Goal: Task Accomplishment & Management: Use online tool/utility

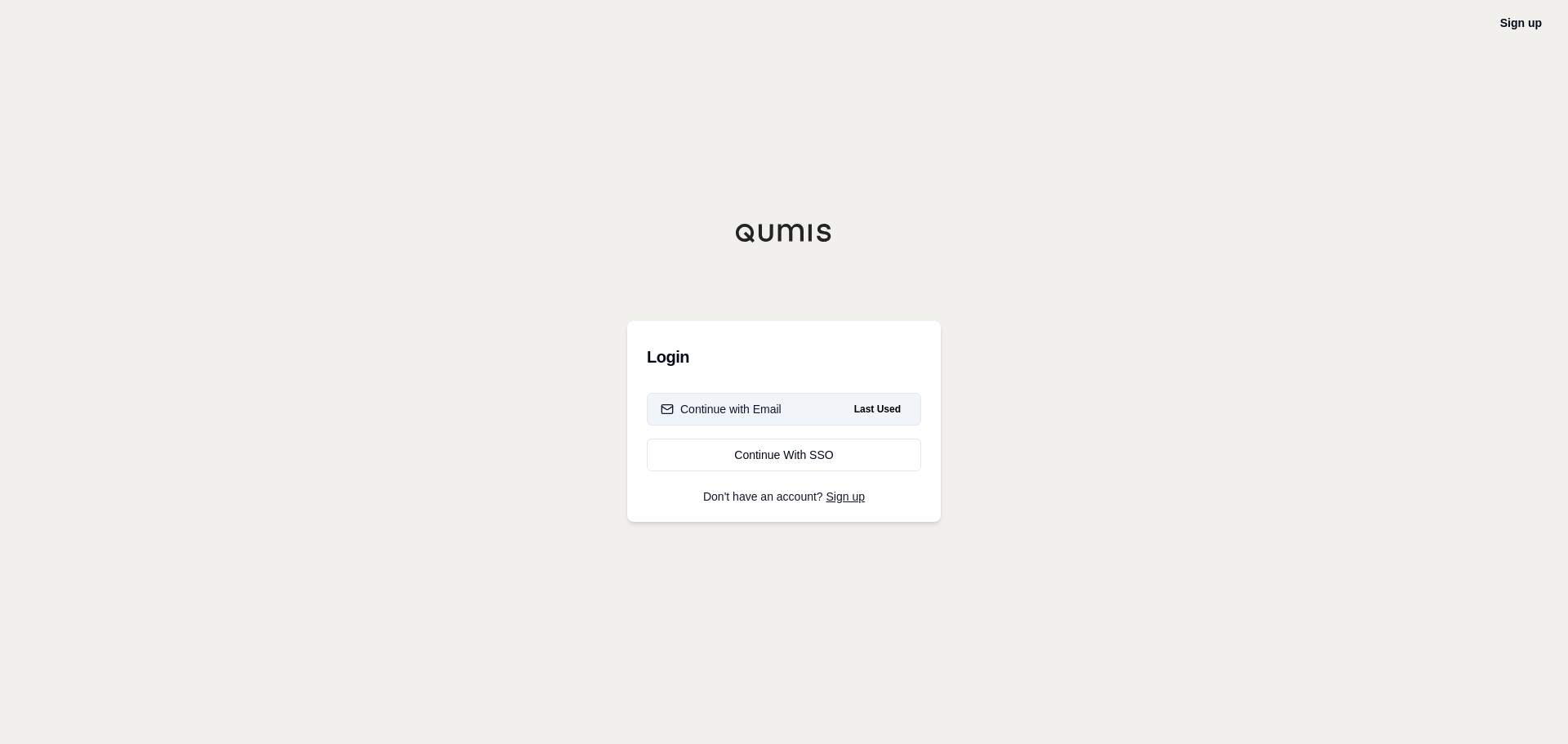
click at [796, 414] on button "Continue with Email Last Used" at bounding box center [784, 409] width 275 height 33
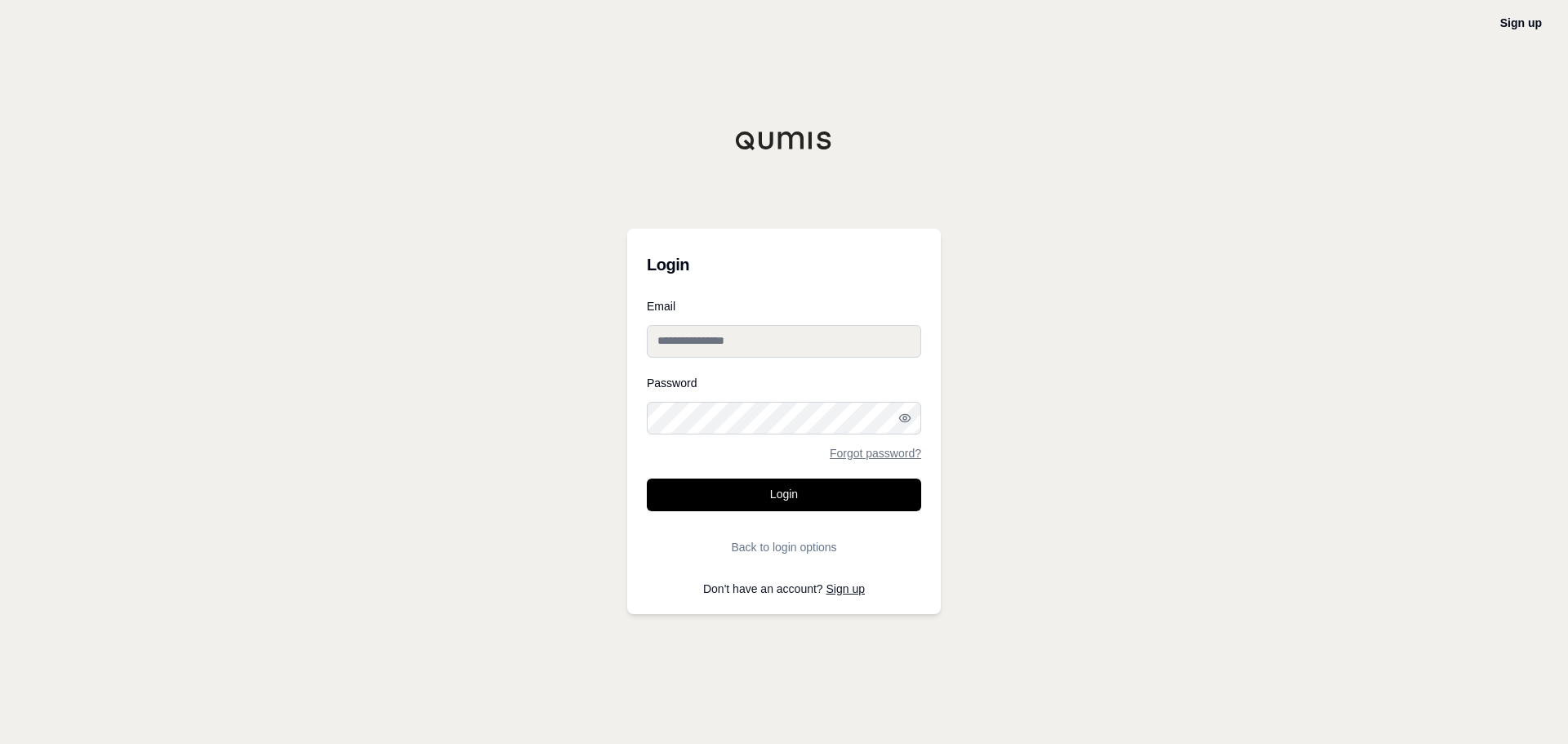
click at [689, 337] on input "Email" at bounding box center [784, 341] width 275 height 33
type input "**********"
drag, startPoint x: 428, startPoint y: 424, endPoint x: 414, endPoint y: 421, distance: 14.3
click at [427, 424] on div "**********" at bounding box center [784, 372] width 1568 height 744
click at [505, 453] on div "**********" at bounding box center [784, 372] width 1568 height 744
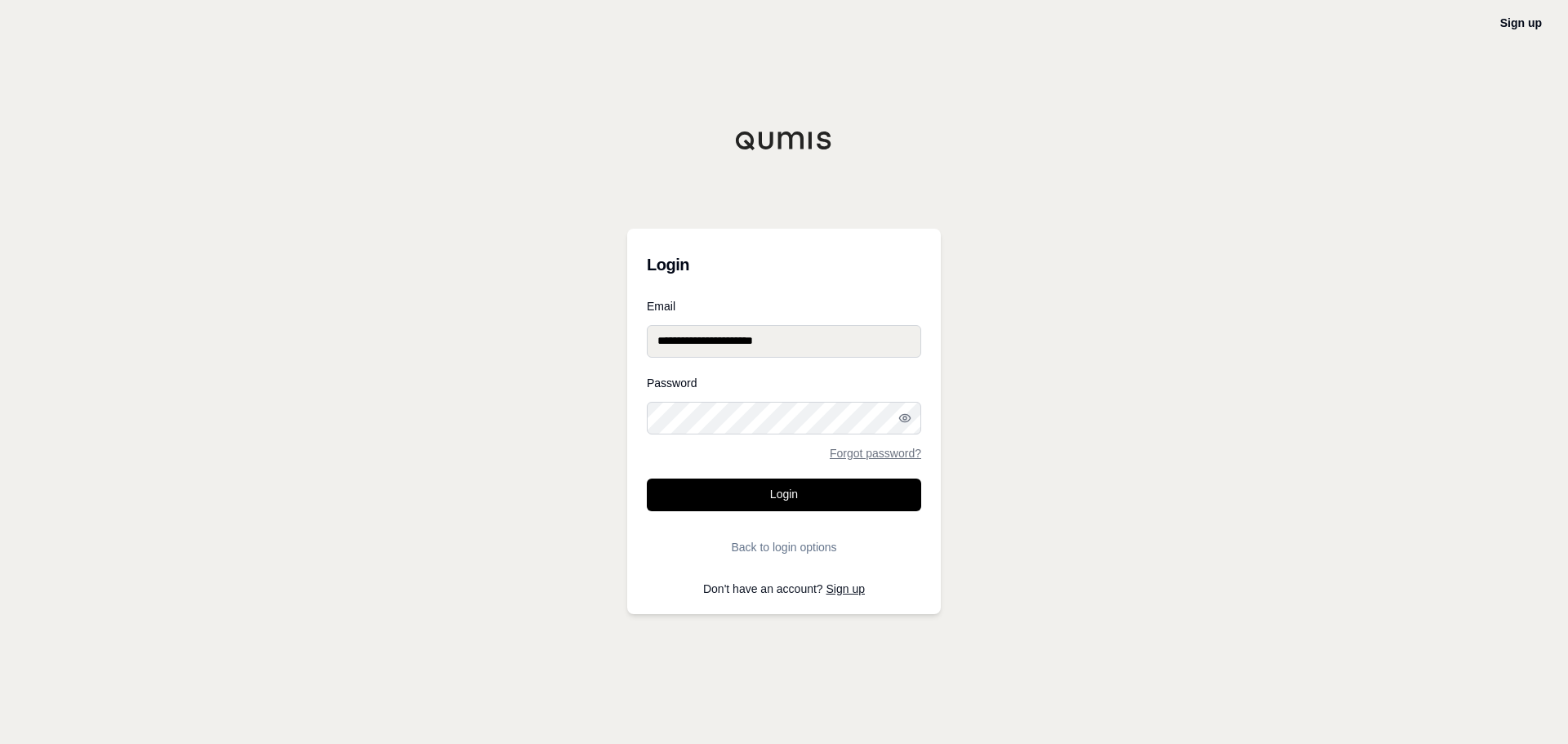
click at [545, 404] on div "**********" at bounding box center [784, 372] width 1568 height 744
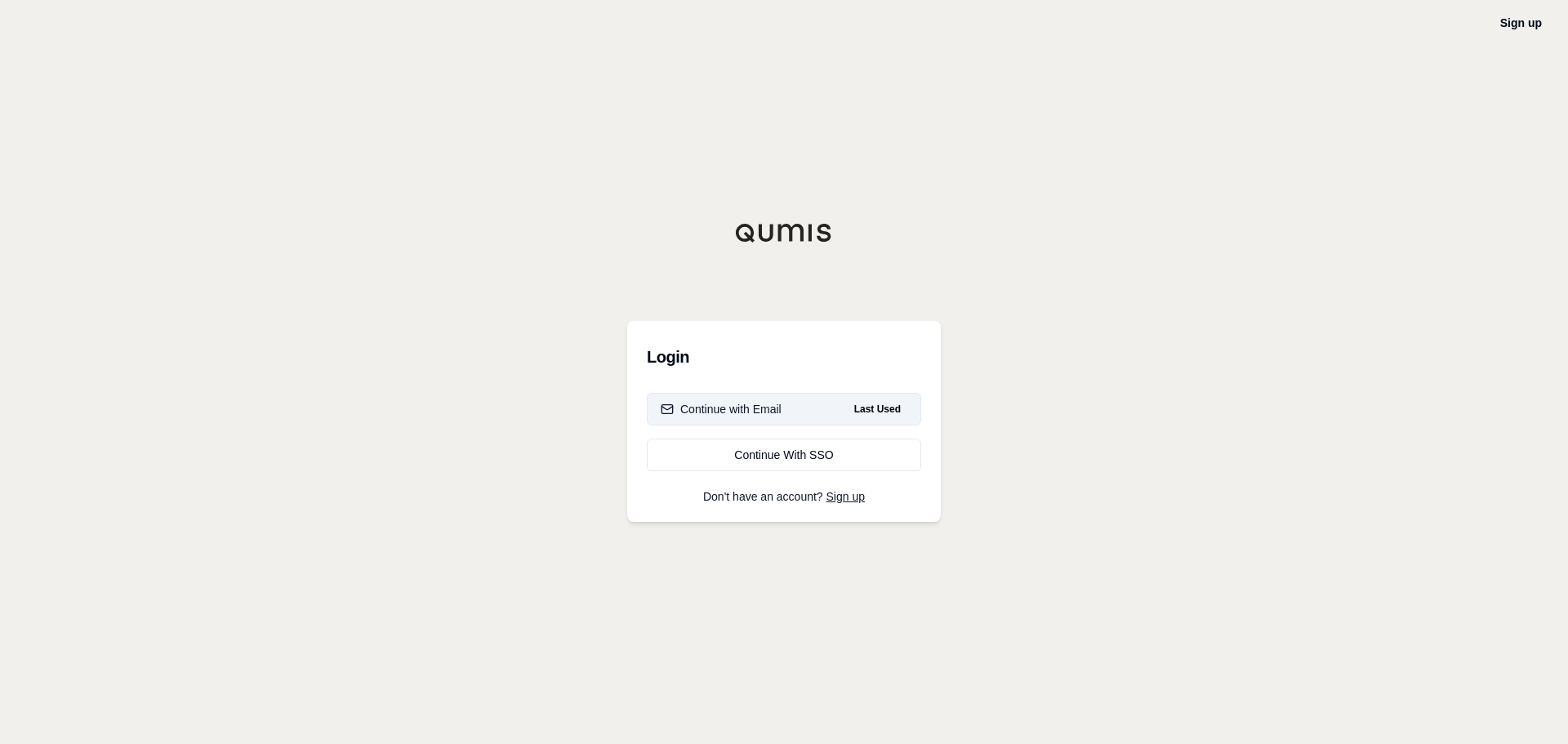
click at [726, 413] on div "Continue with Email" at bounding box center [721, 409] width 120 height 16
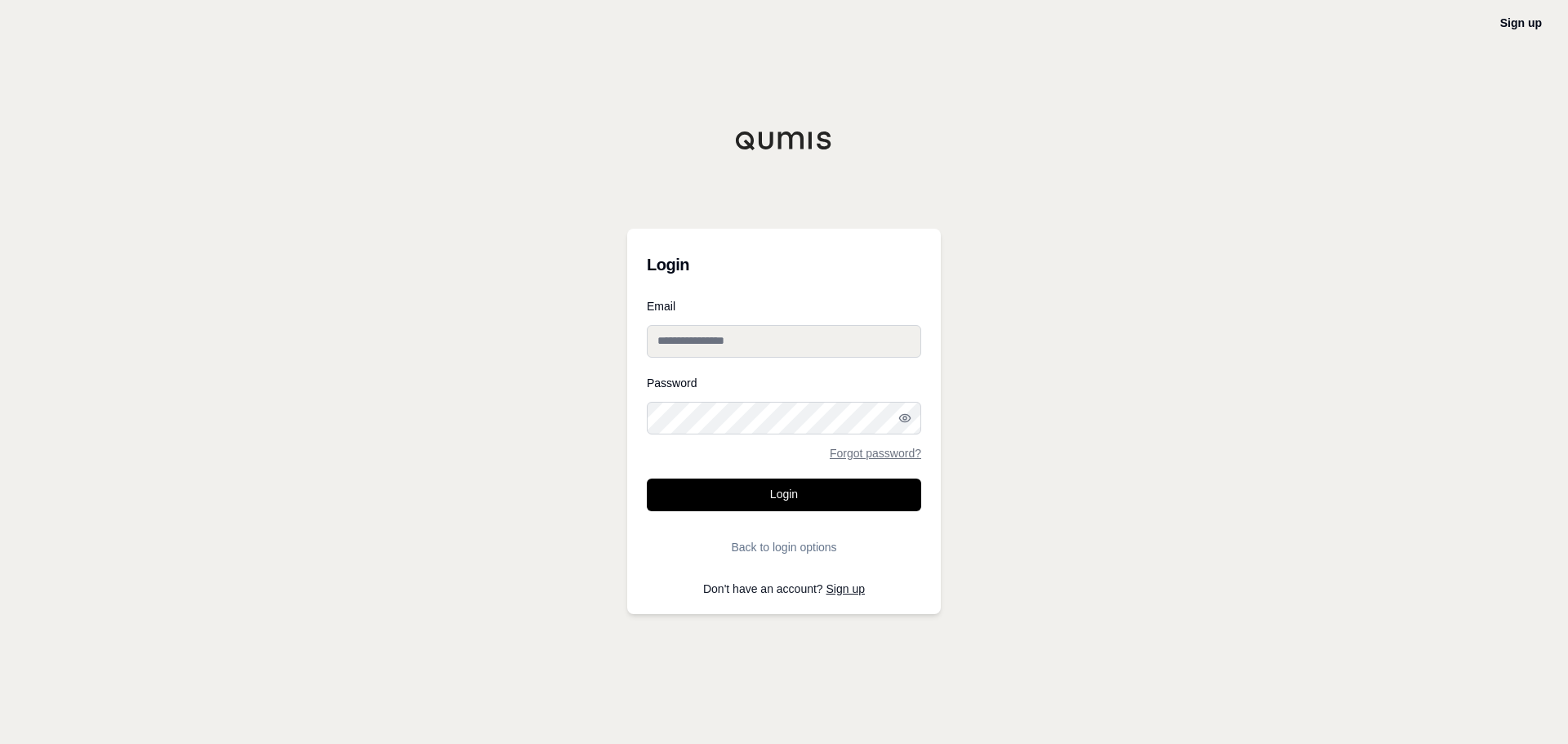
click at [696, 322] on div "Email" at bounding box center [784, 329] width 275 height 57
click at [706, 339] on input "Email" at bounding box center [784, 341] width 275 height 33
click at [694, 323] on div "Email" at bounding box center [784, 329] width 275 height 57
click at [693, 335] on input "Email" at bounding box center [784, 341] width 275 height 33
paste input "**********"
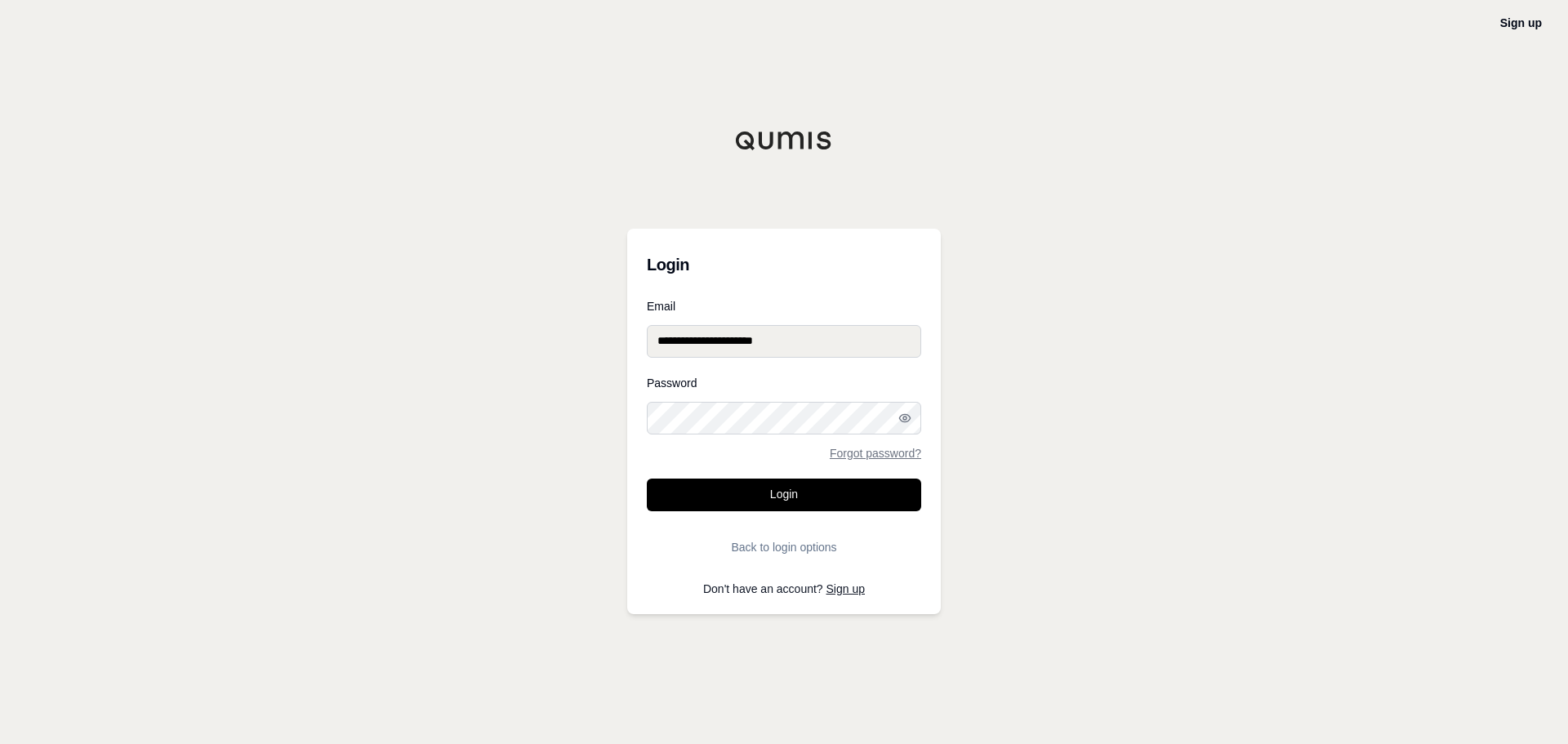
type input "**********"
click at [729, 503] on button "Login" at bounding box center [784, 495] width 275 height 33
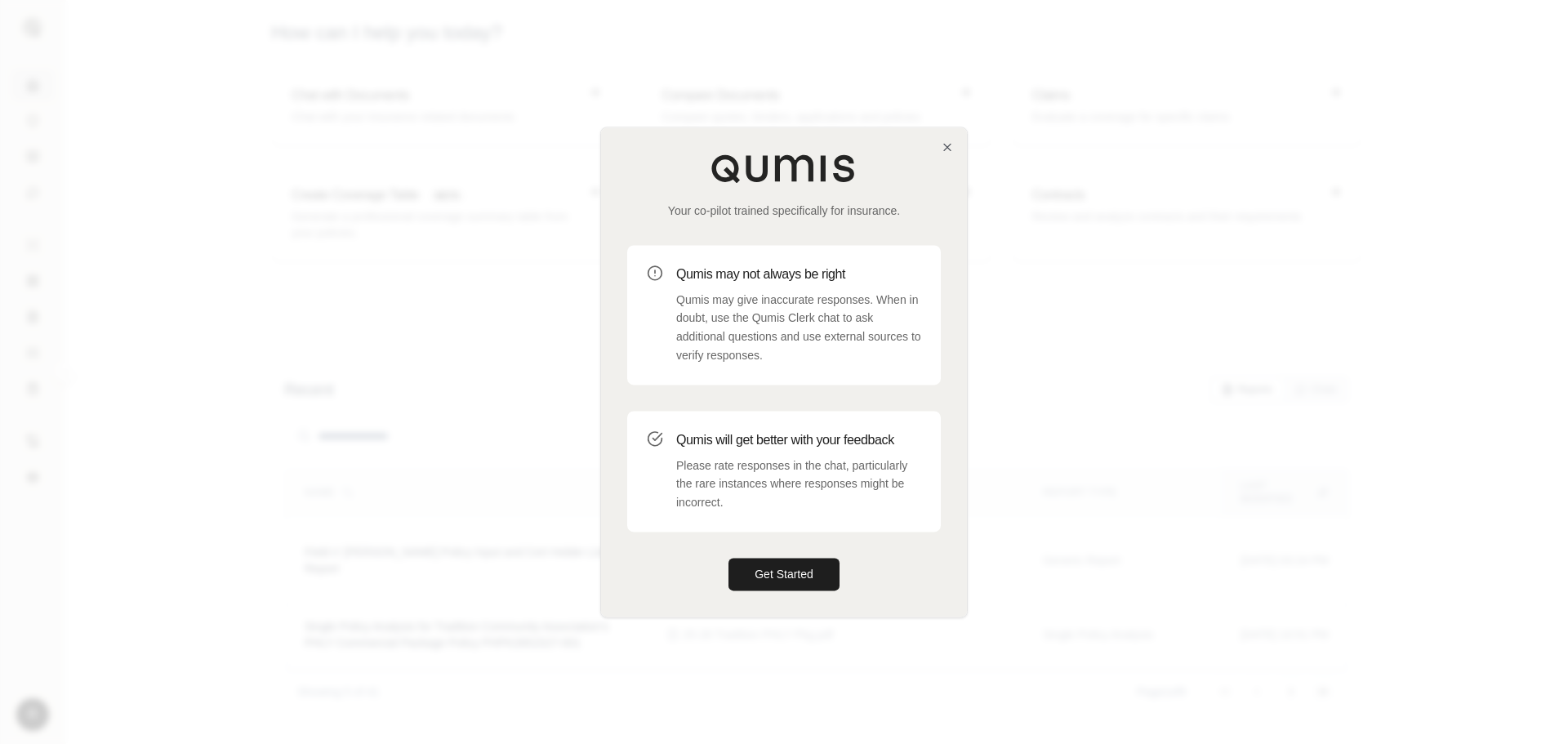
click at [1529, 32] on div at bounding box center [784, 372] width 1568 height 744
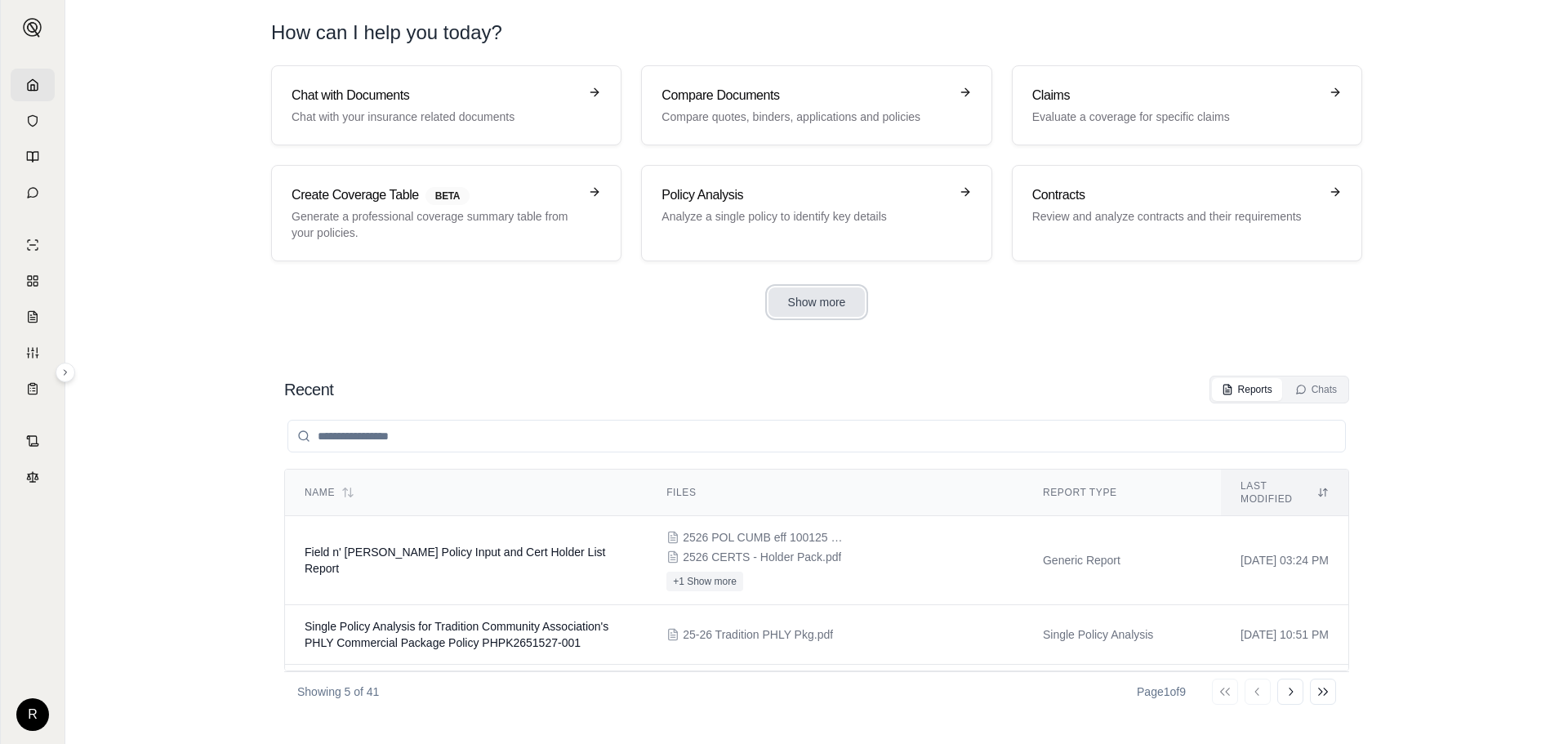
click at [841, 306] on button "Show more" at bounding box center [817, 302] width 97 height 29
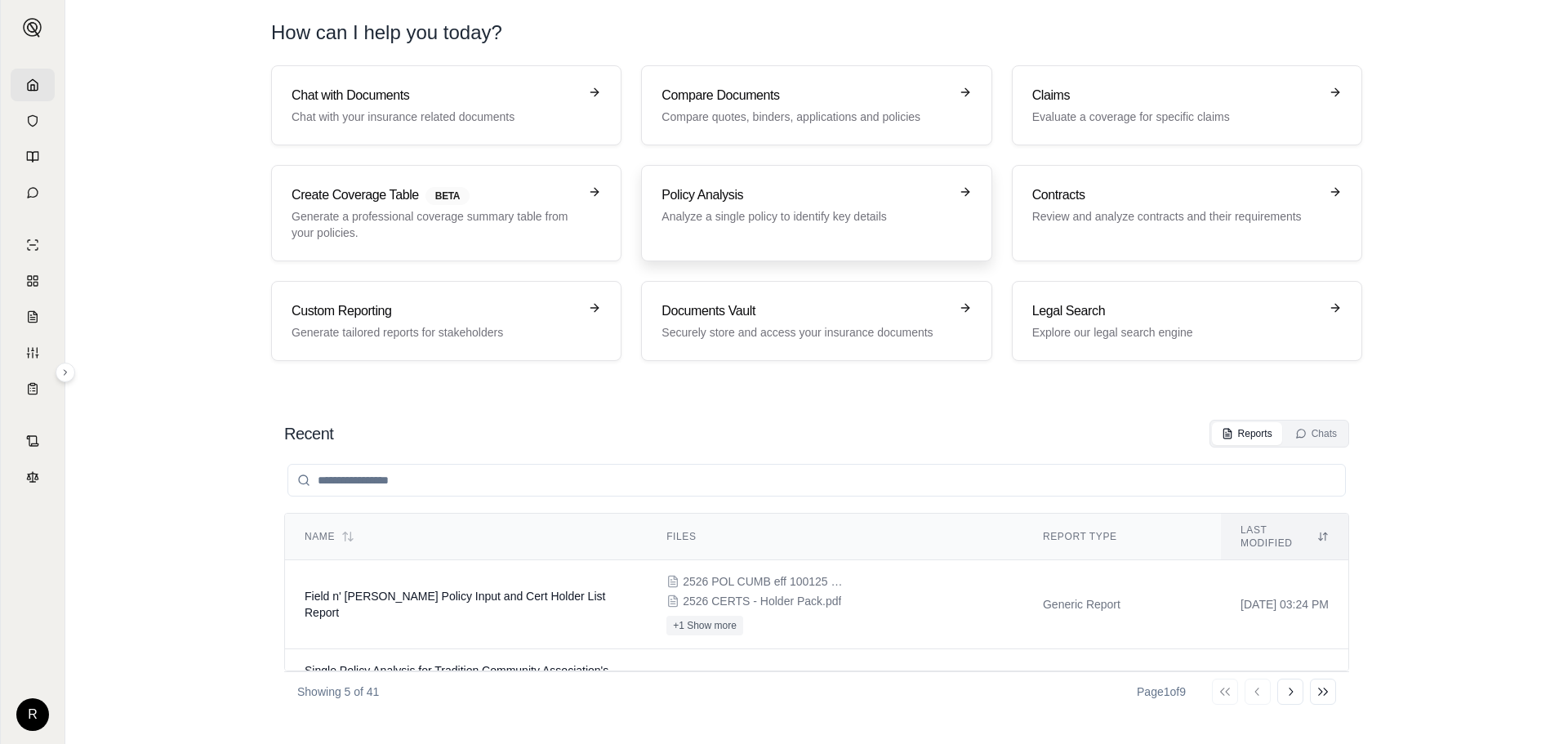
click at [812, 214] on p "Analyze a single policy to identify key details" at bounding box center [805, 216] width 287 height 16
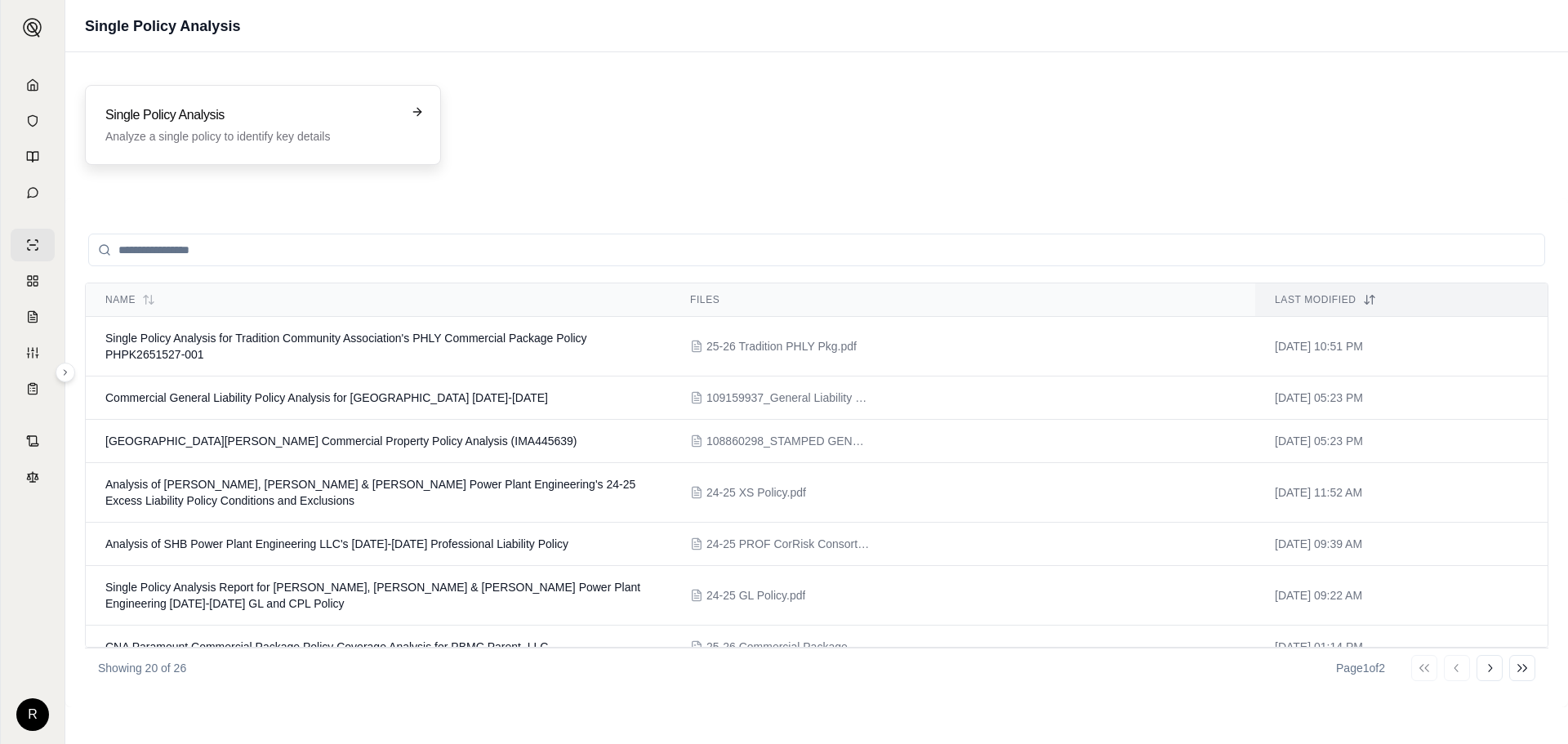
click at [223, 128] on p "Analyze a single policy to identify key details" at bounding box center [251, 136] width 293 height 16
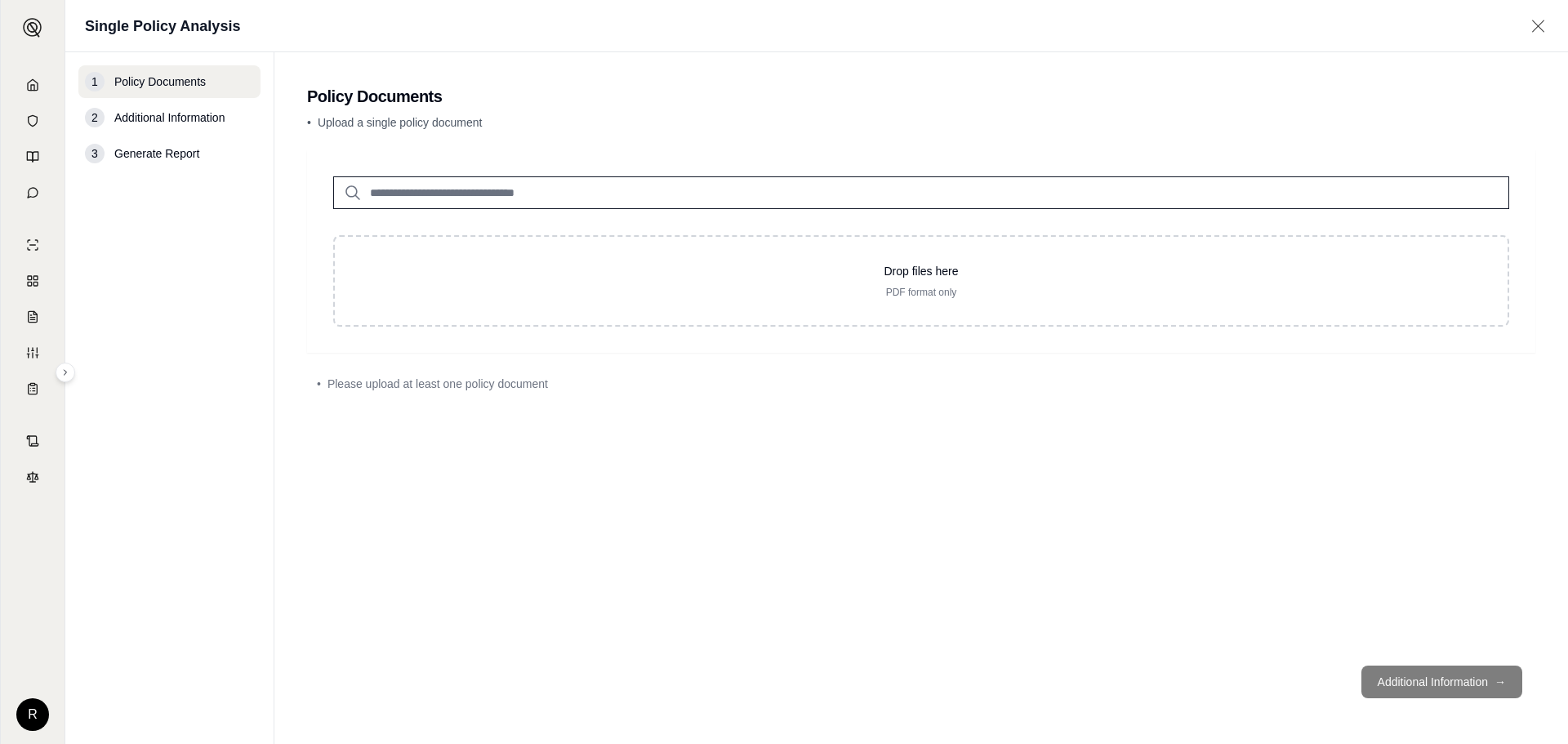
click at [602, 188] on input "search" at bounding box center [921, 193] width 1176 height 33
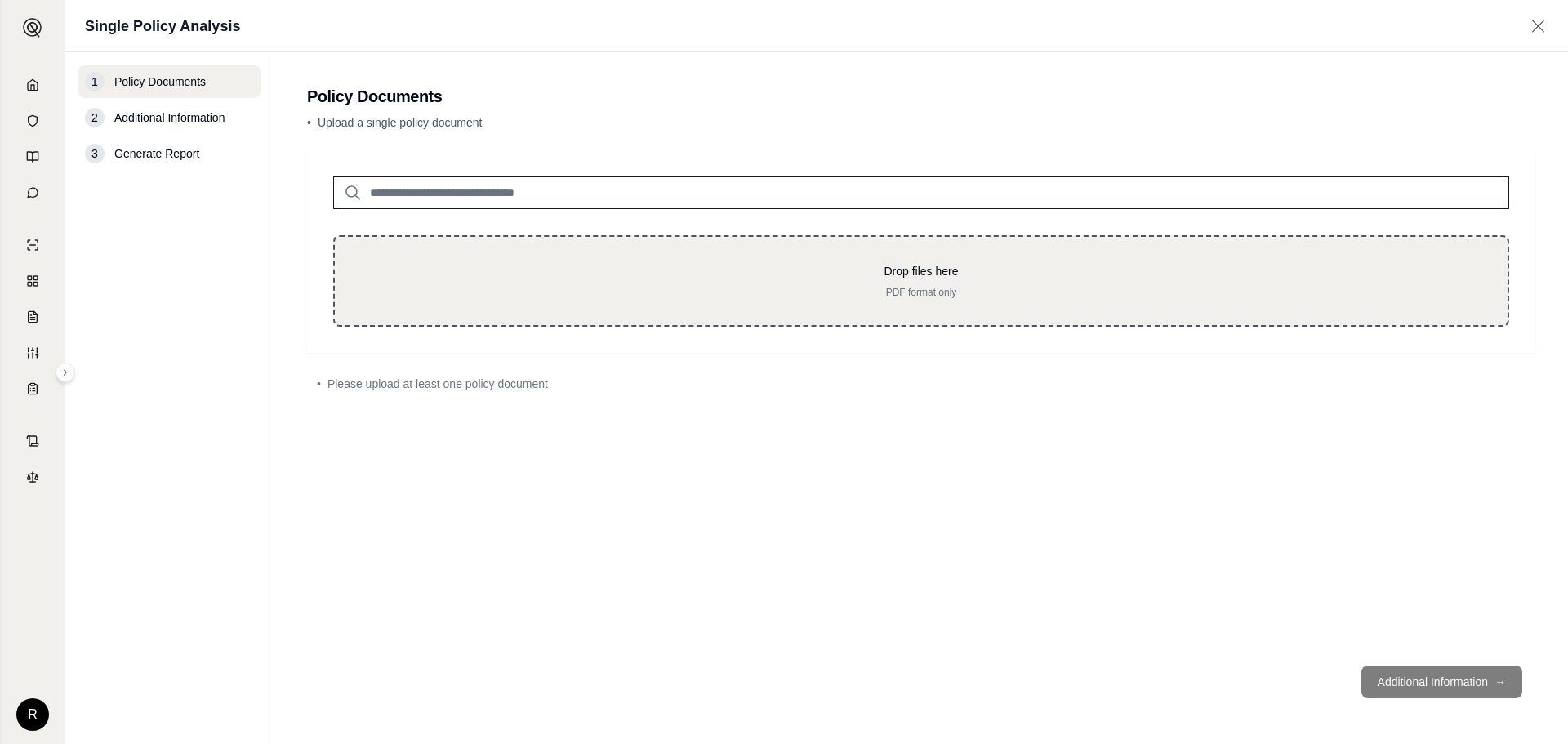
click at [642, 274] on p "Drop files here" at bounding box center [921, 271] width 1120 height 16
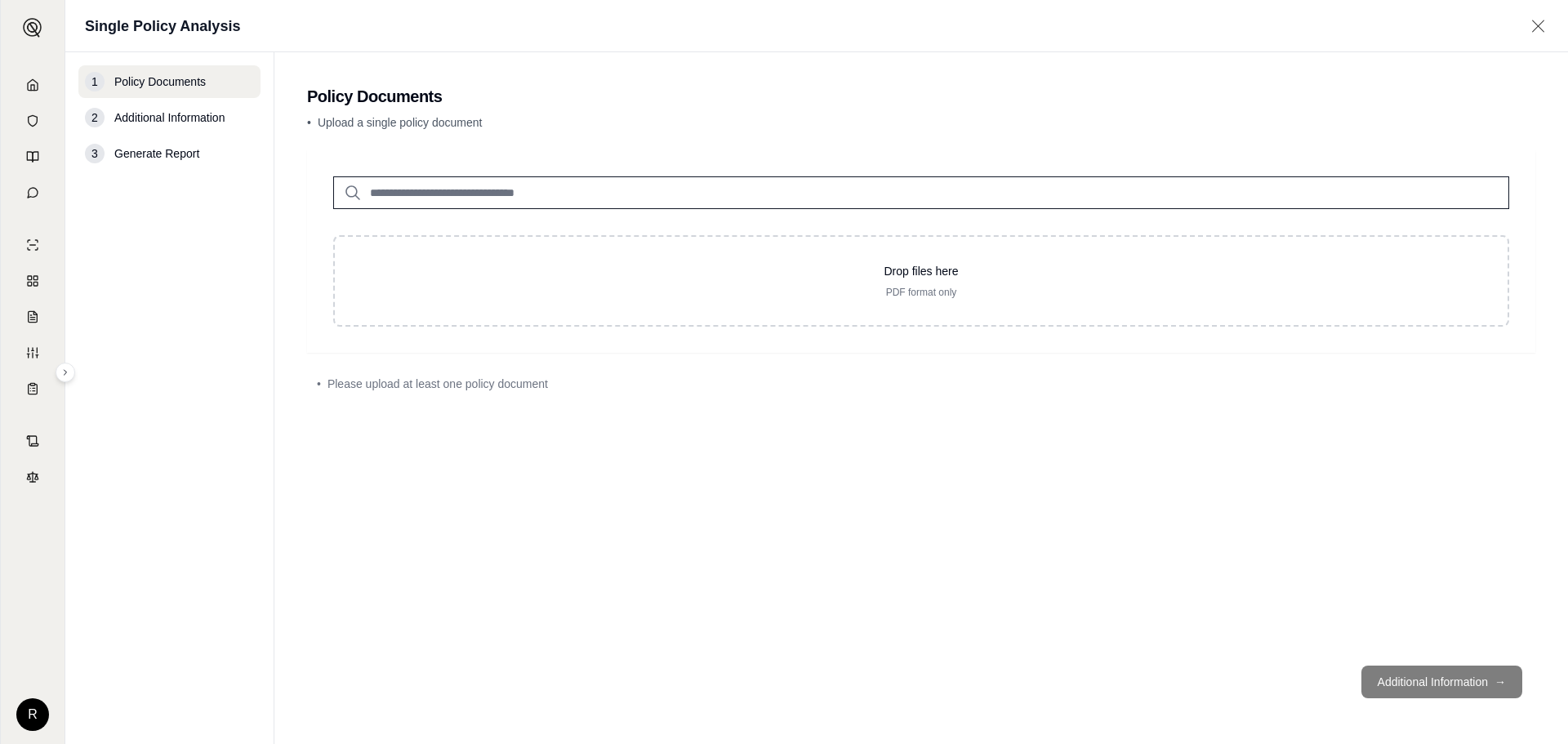
click at [597, 184] on input "search" at bounding box center [921, 193] width 1176 height 33
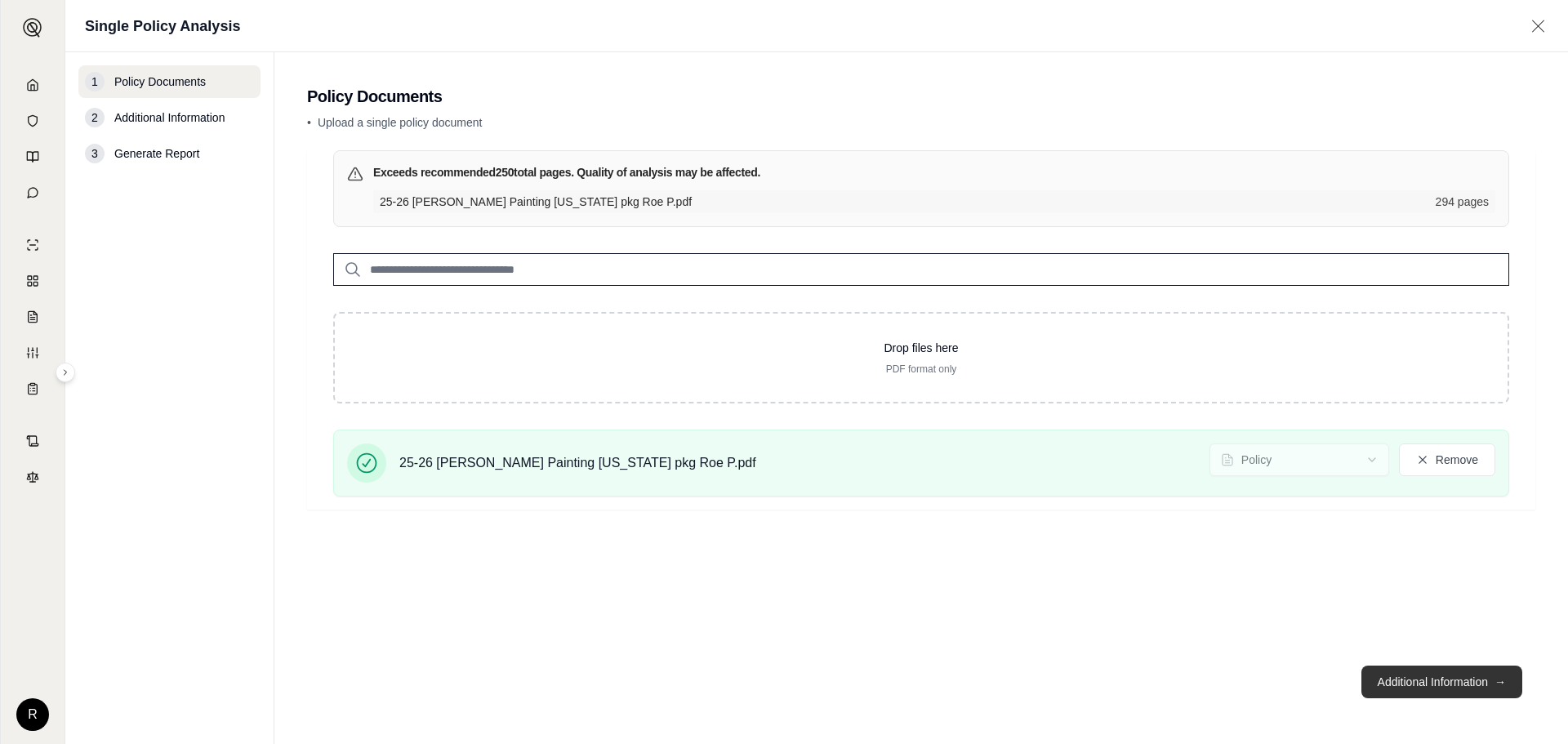
click at [1449, 686] on button "Additional Information →" at bounding box center [1441, 681] width 161 height 33
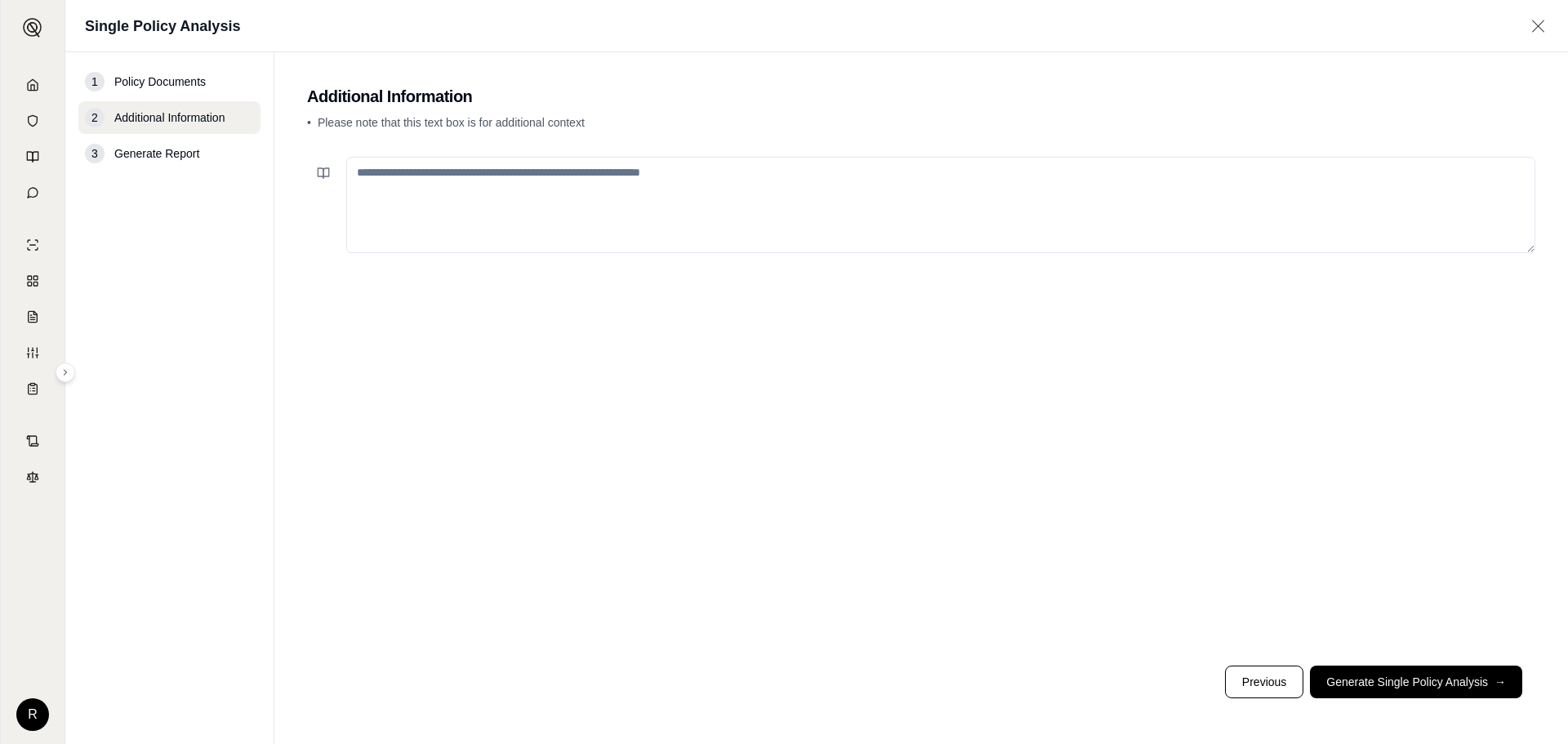
click at [476, 174] on textarea at bounding box center [941, 205] width 1189 height 96
click at [579, 486] on div at bounding box center [921, 402] width 1228 height 502
click at [414, 187] on textarea at bounding box center [941, 205] width 1189 height 96
paste textarea "**********"
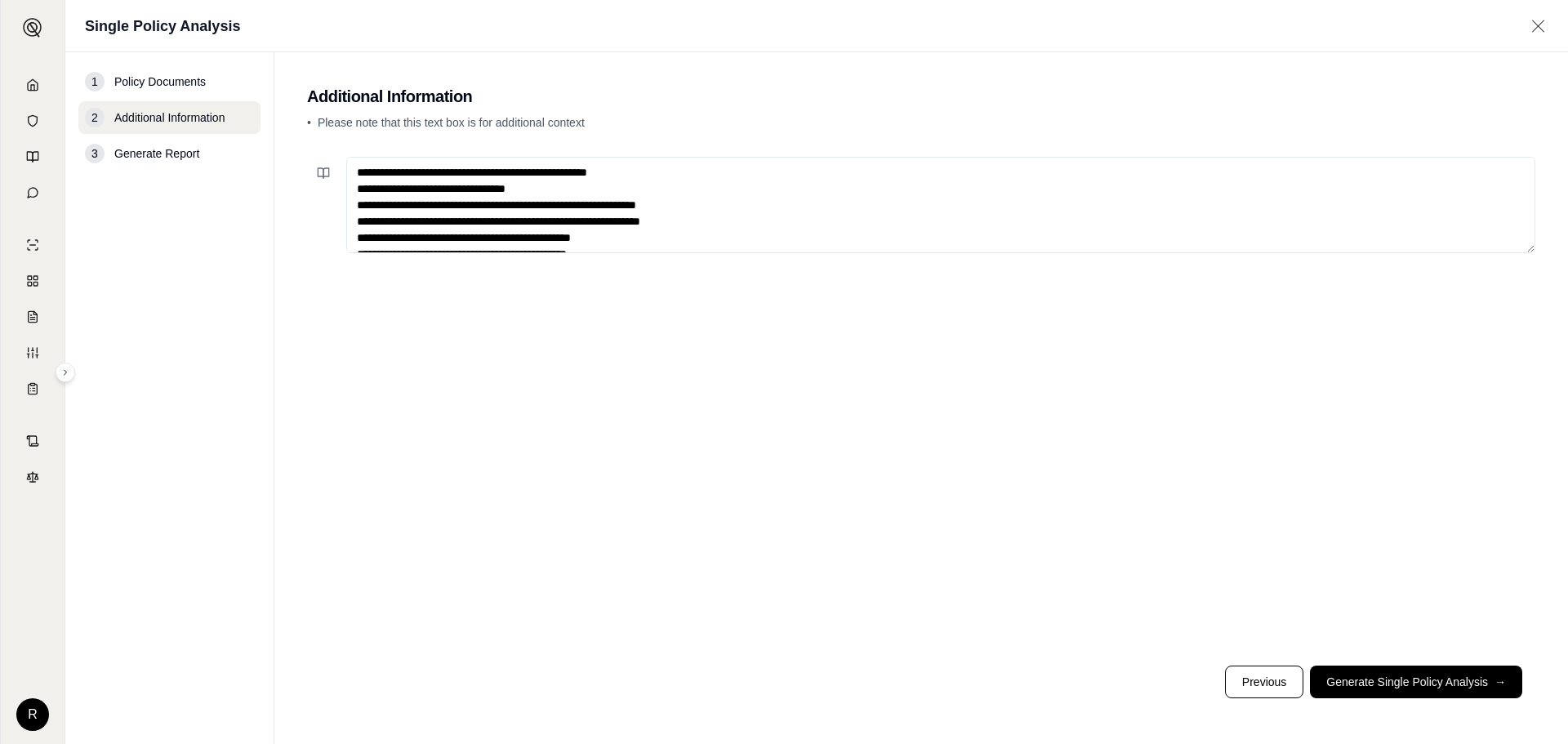
click at [546, 241] on textarea at bounding box center [941, 205] width 1189 height 96
click at [546, 241] on textarea at bounding box center [941, 205] width 1189 height 96
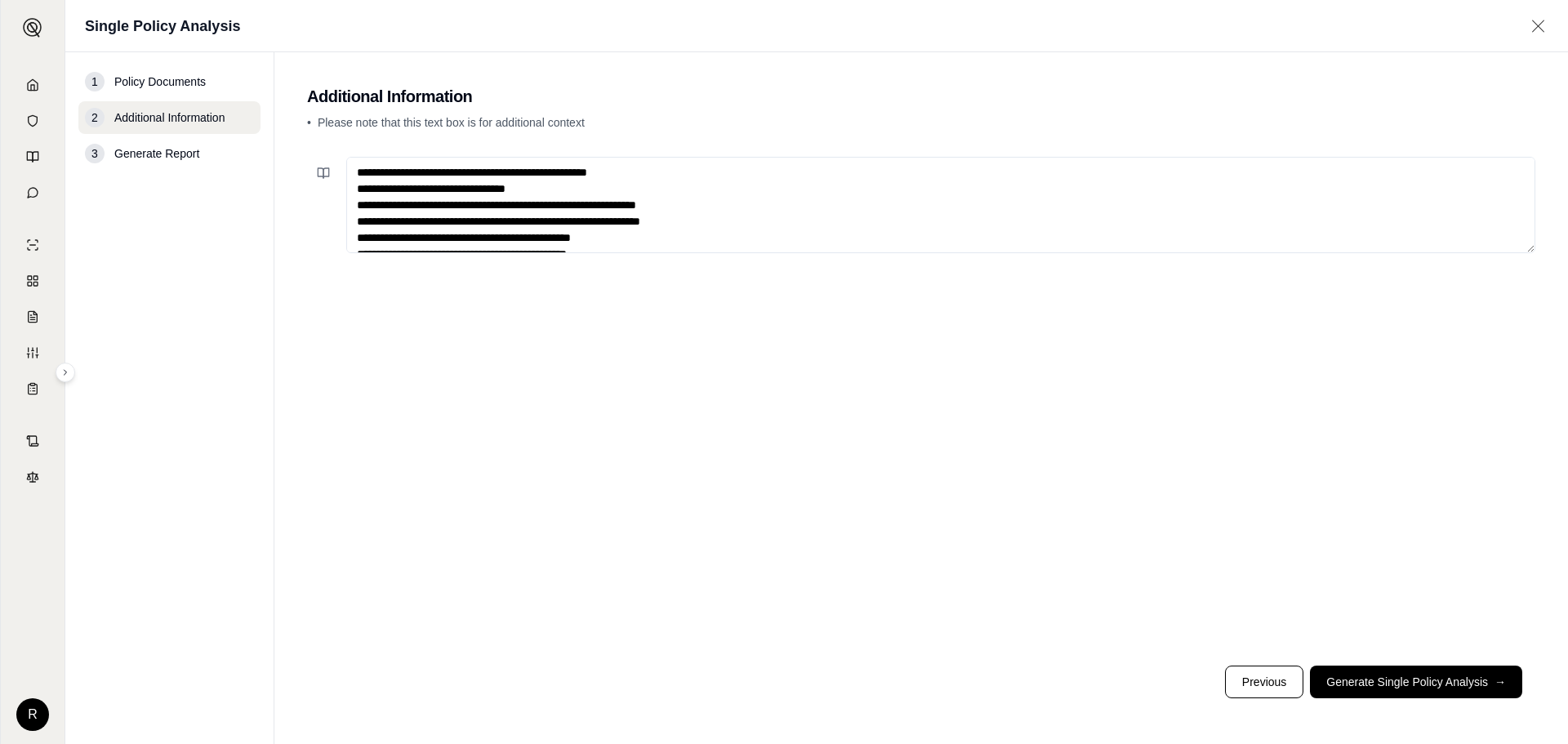
click at [546, 241] on textarea at bounding box center [941, 205] width 1189 height 96
drag, startPoint x: 649, startPoint y: 244, endPoint x: 205, endPoint y: 89, distance: 470.3
click at [205, 89] on div "1 Policy Documents 2 Additional Information 3 Generate Report Additional Inform…" at bounding box center [817, 398] width 1503 height 692
type textarea "**********"
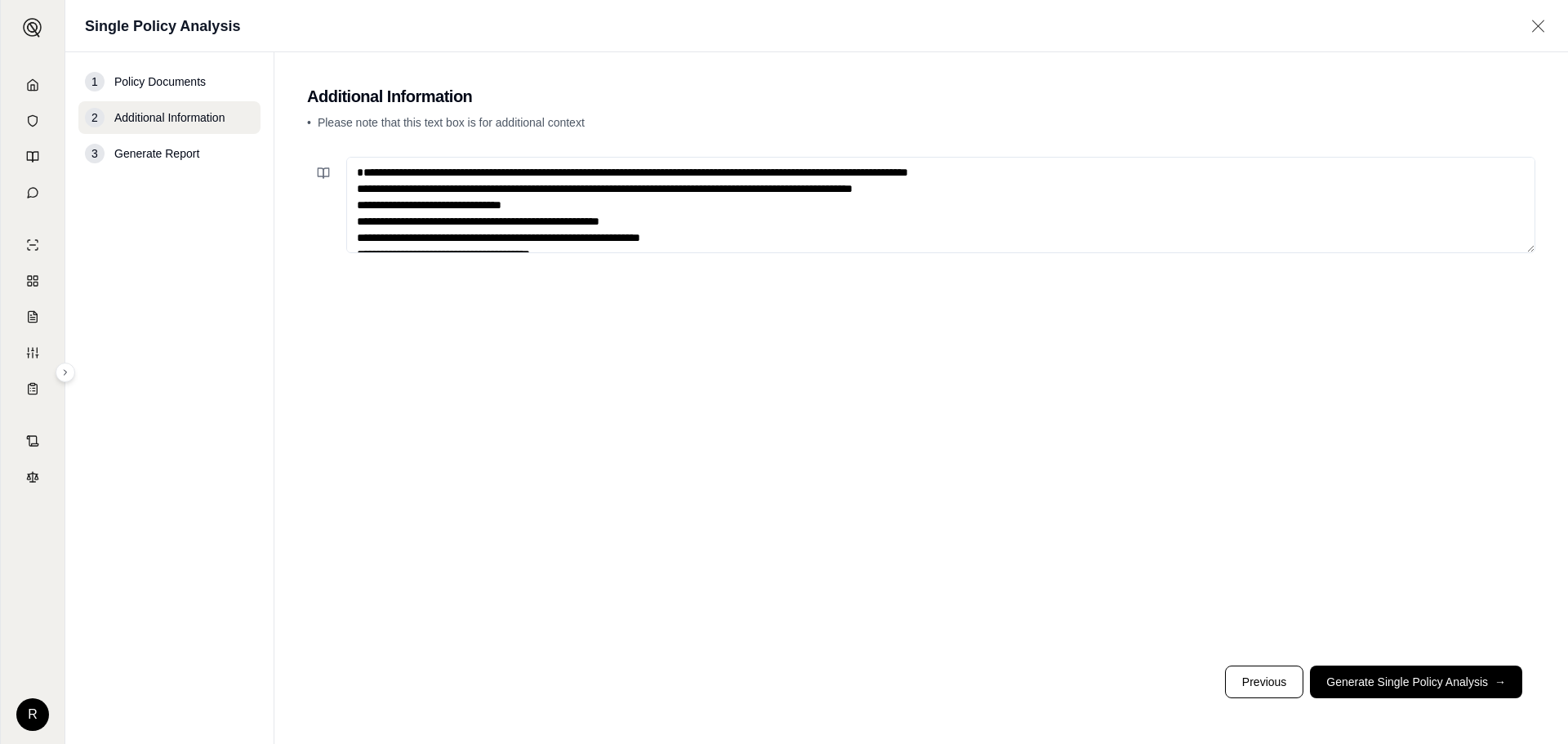
scroll to position [327, 0]
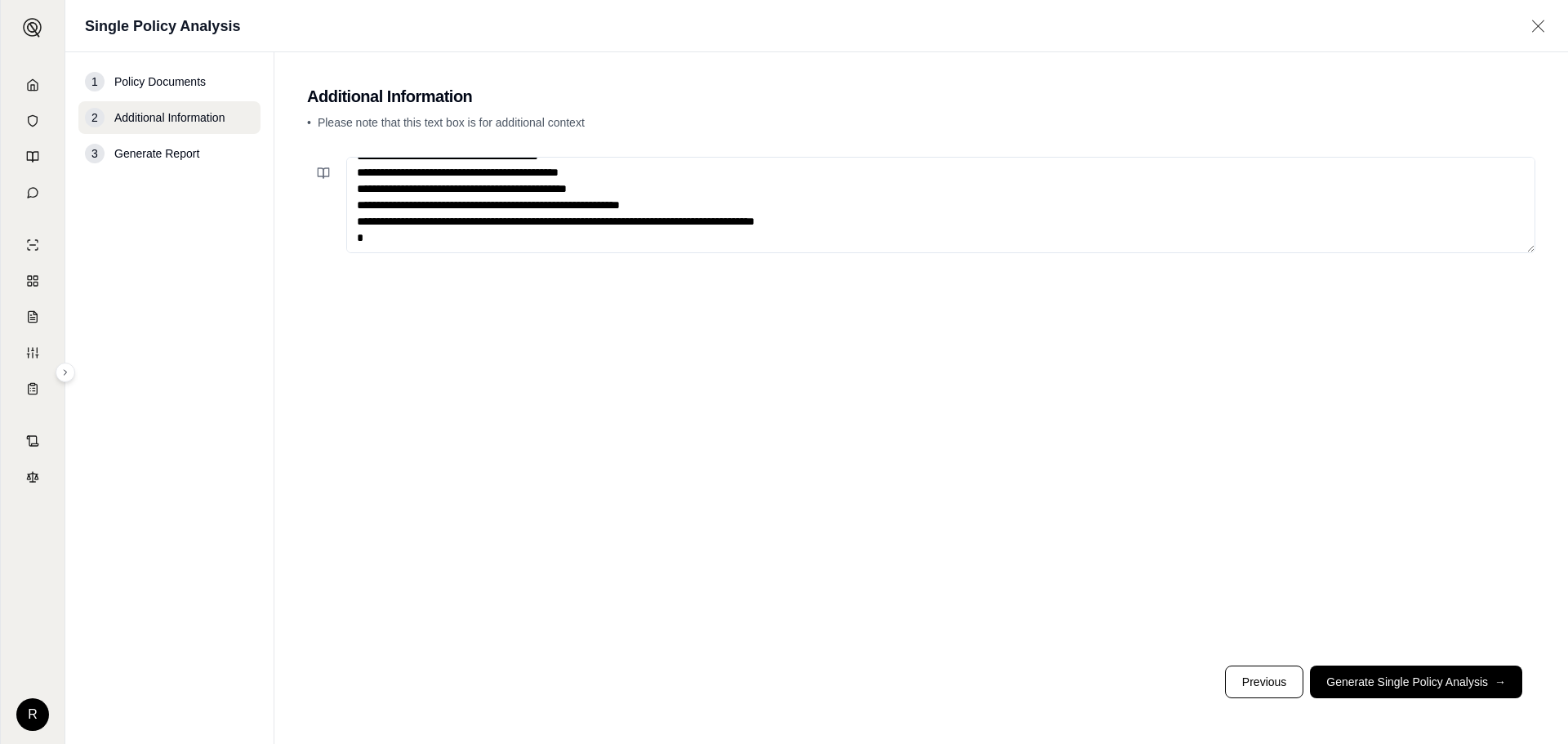
drag, startPoint x: 355, startPoint y: 187, endPoint x: 883, endPoint y: 413, distance: 574.3
click at [883, 413] on div at bounding box center [921, 402] width 1228 height 502
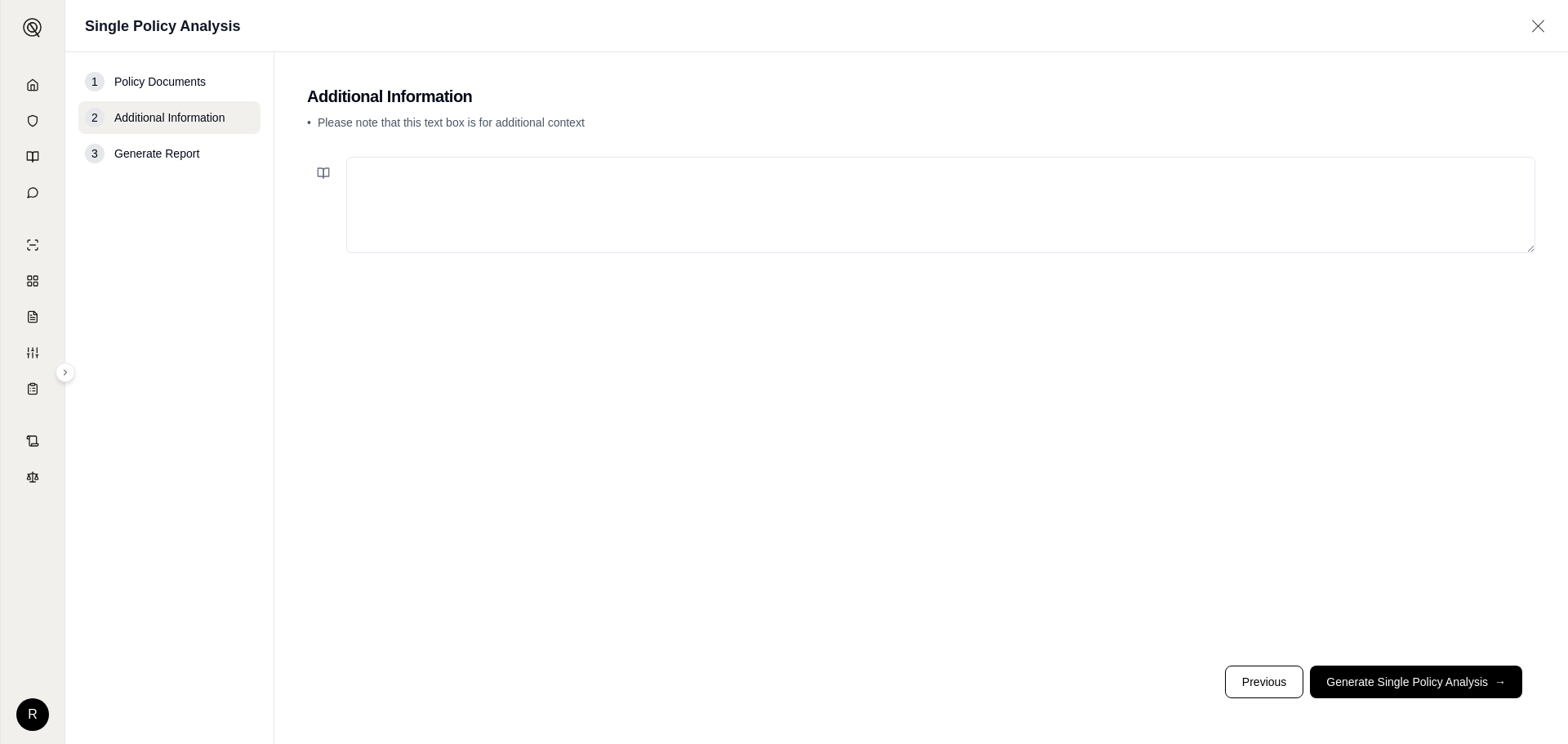
scroll to position [0, 0]
click at [437, 188] on textarea at bounding box center [941, 205] width 1189 height 96
click at [448, 202] on textarea at bounding box center [941, 205] width 1189 height 96
paste textarea "**********"
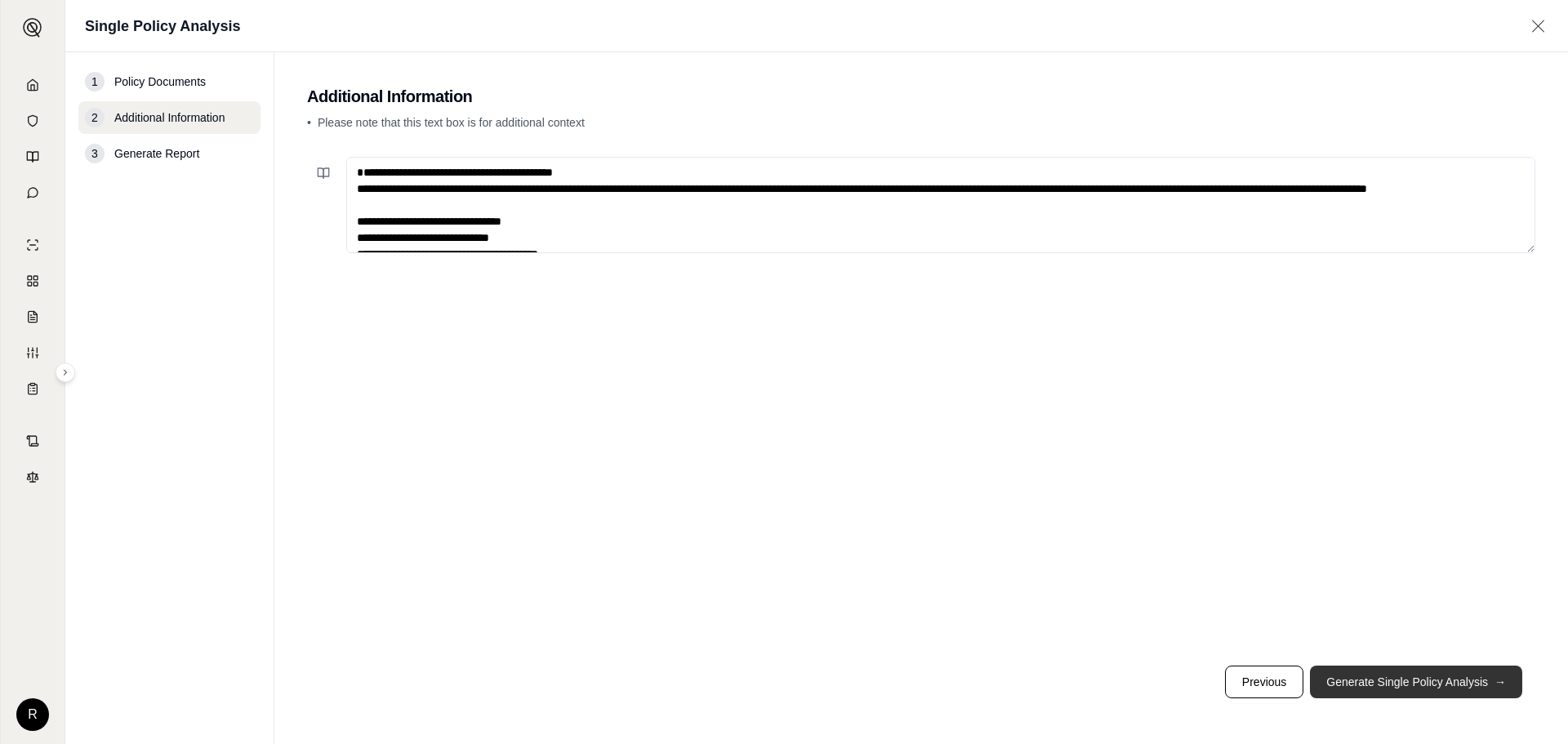
type textarea "**********"
click at [1458, 682] on button "Generate Single Policy Analysis →" at bounding box center [1416, 681] width 213 height 33
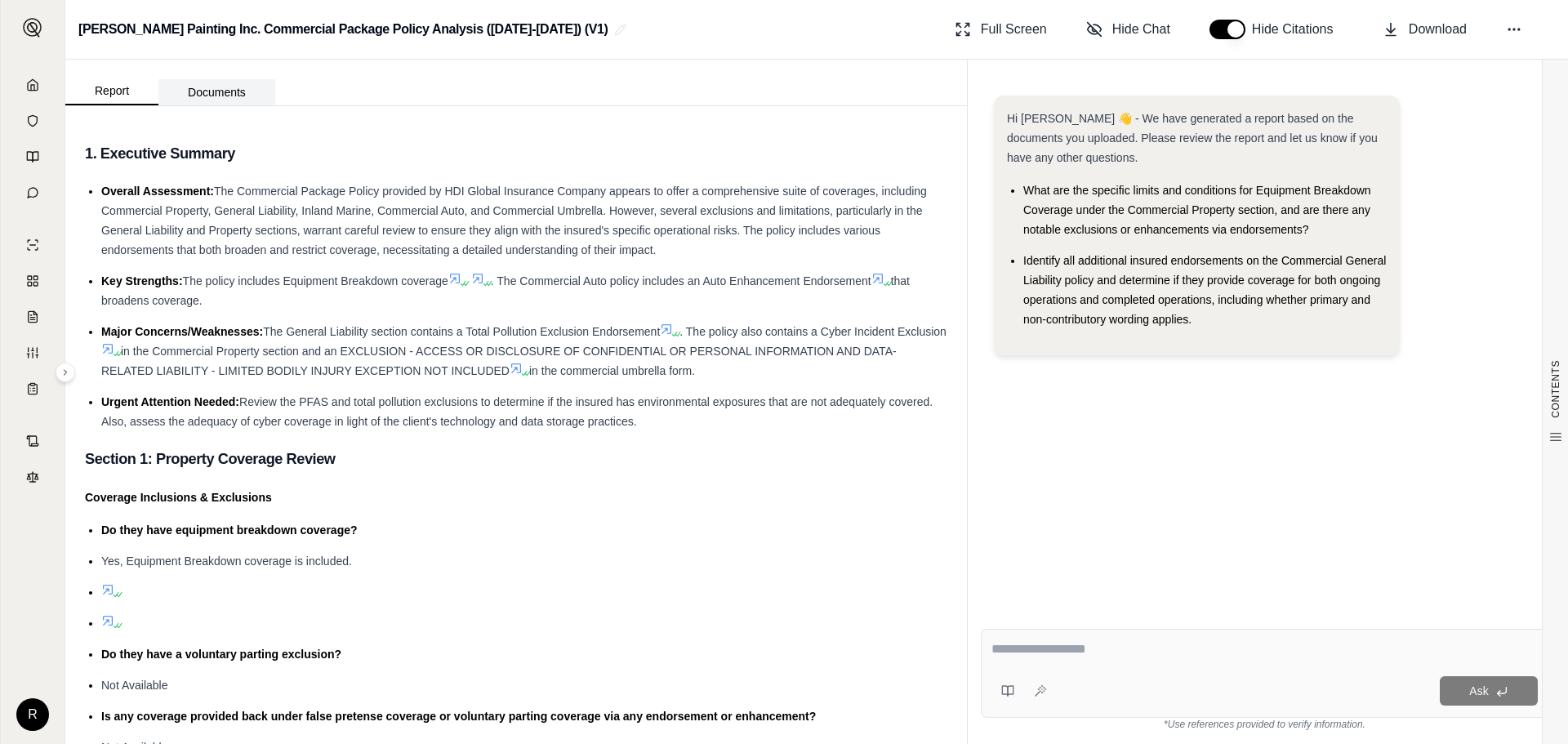
click at [226, 88] on button "Documents" at bounding box center [217, 92] width 117 height 26
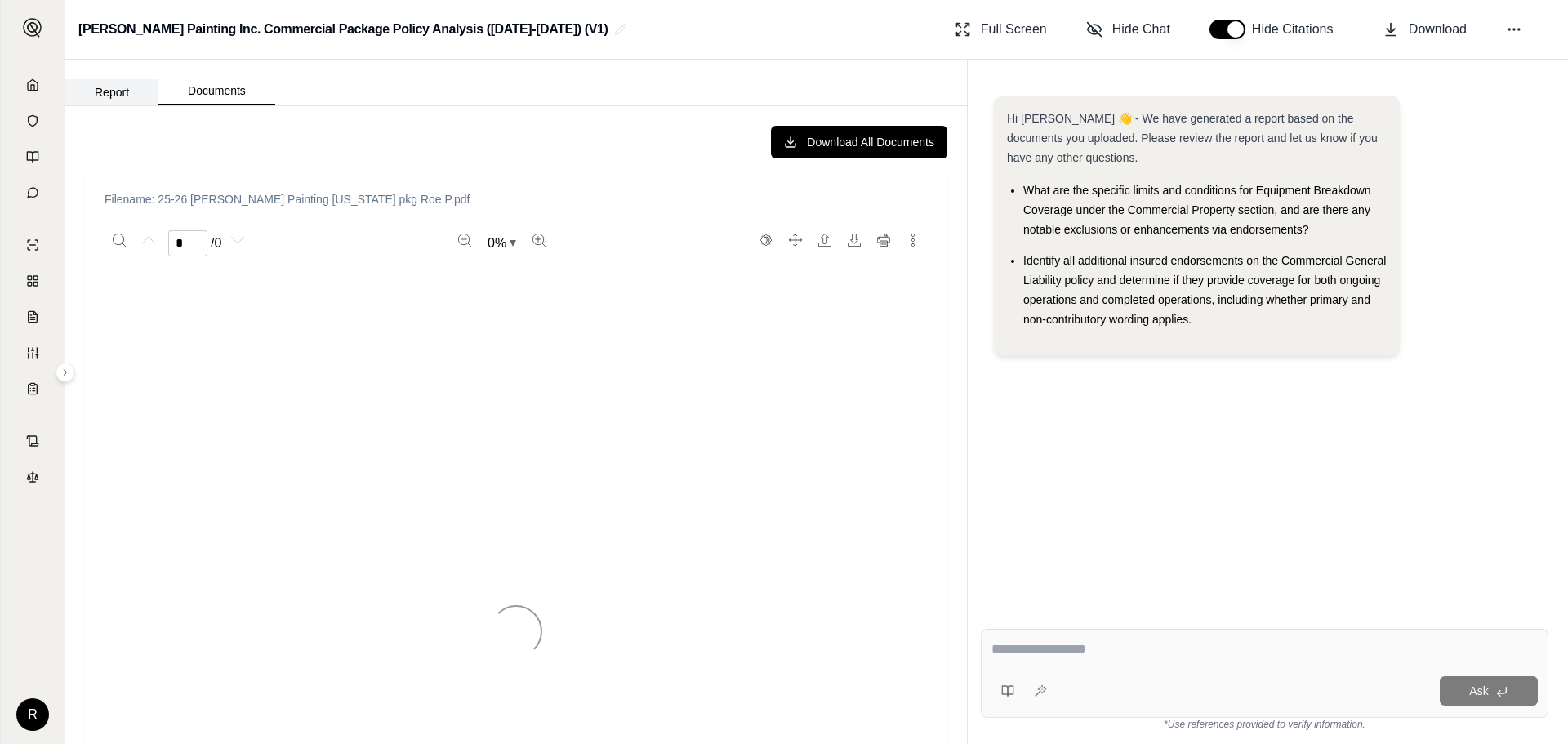
click at [120, 90] on button "Report" at bounding box center [112, 92] width 93 height 26
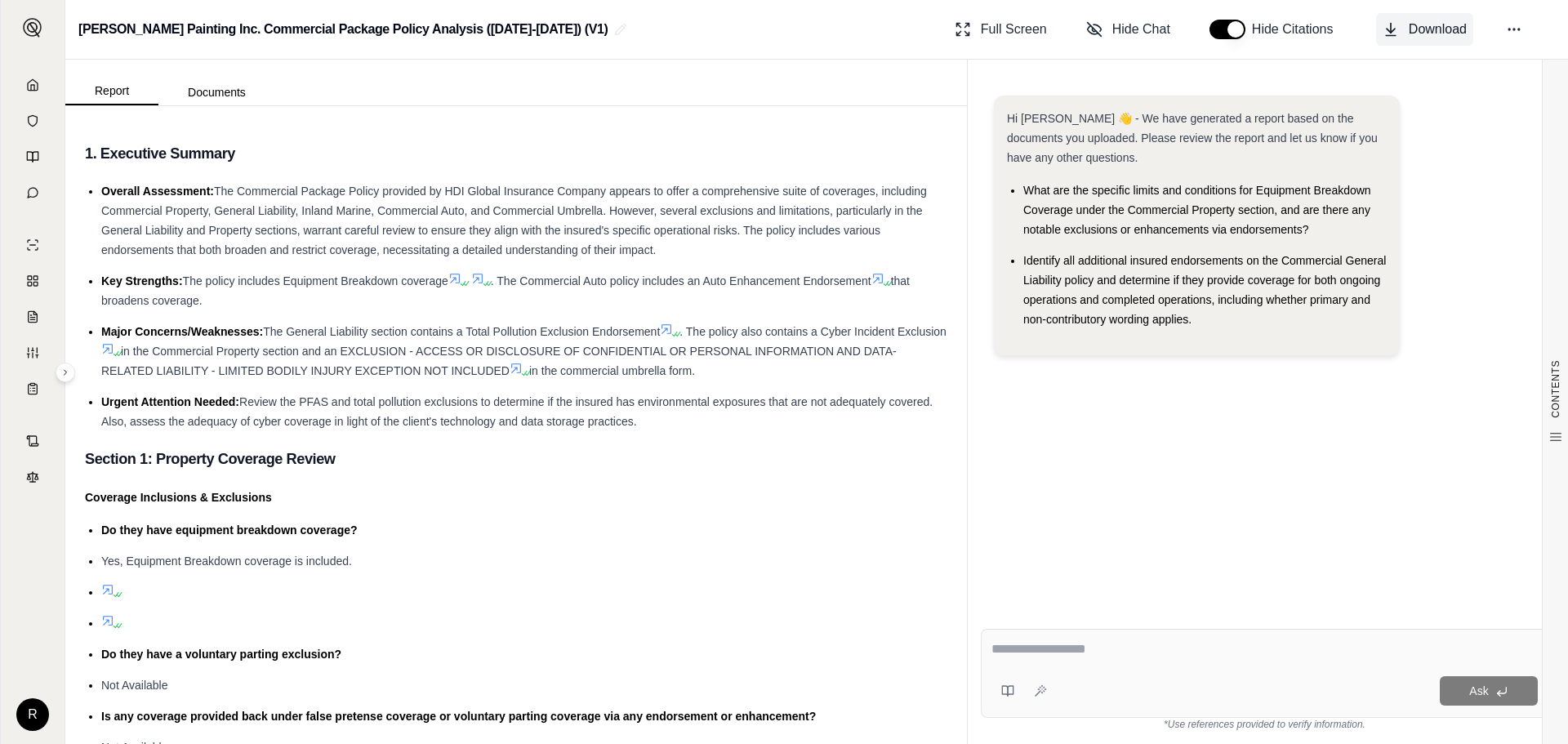
click at [1430, 33] on span "Download" at bounding box center [1437, 29] width 58 height 20
click at [30, 86] on icon at bounding box center [32, 84] width 13 height 13
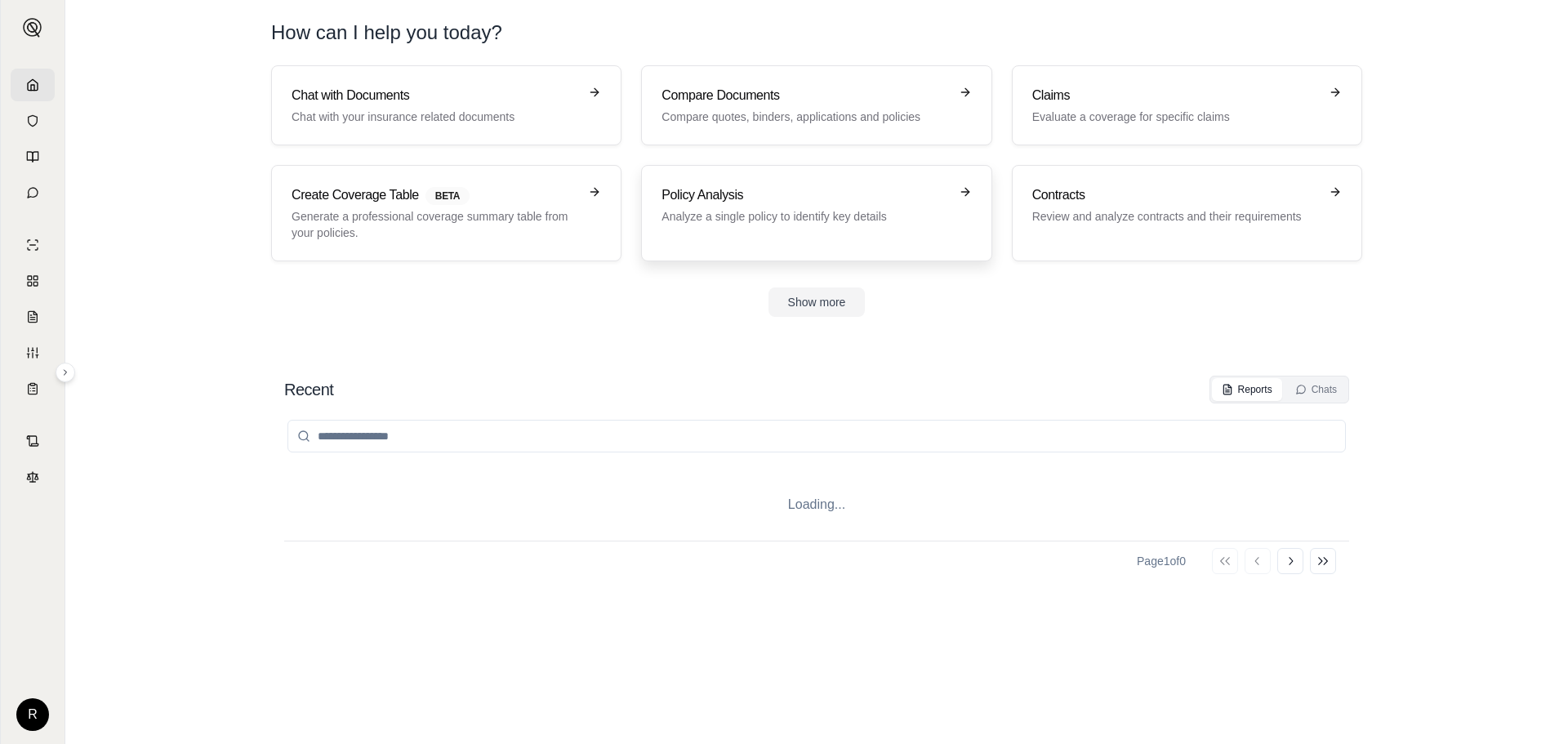
click at [732, 218] on p "Analyze a single policy to identify key details" at bounding box center [805, 216] width 287 height 16
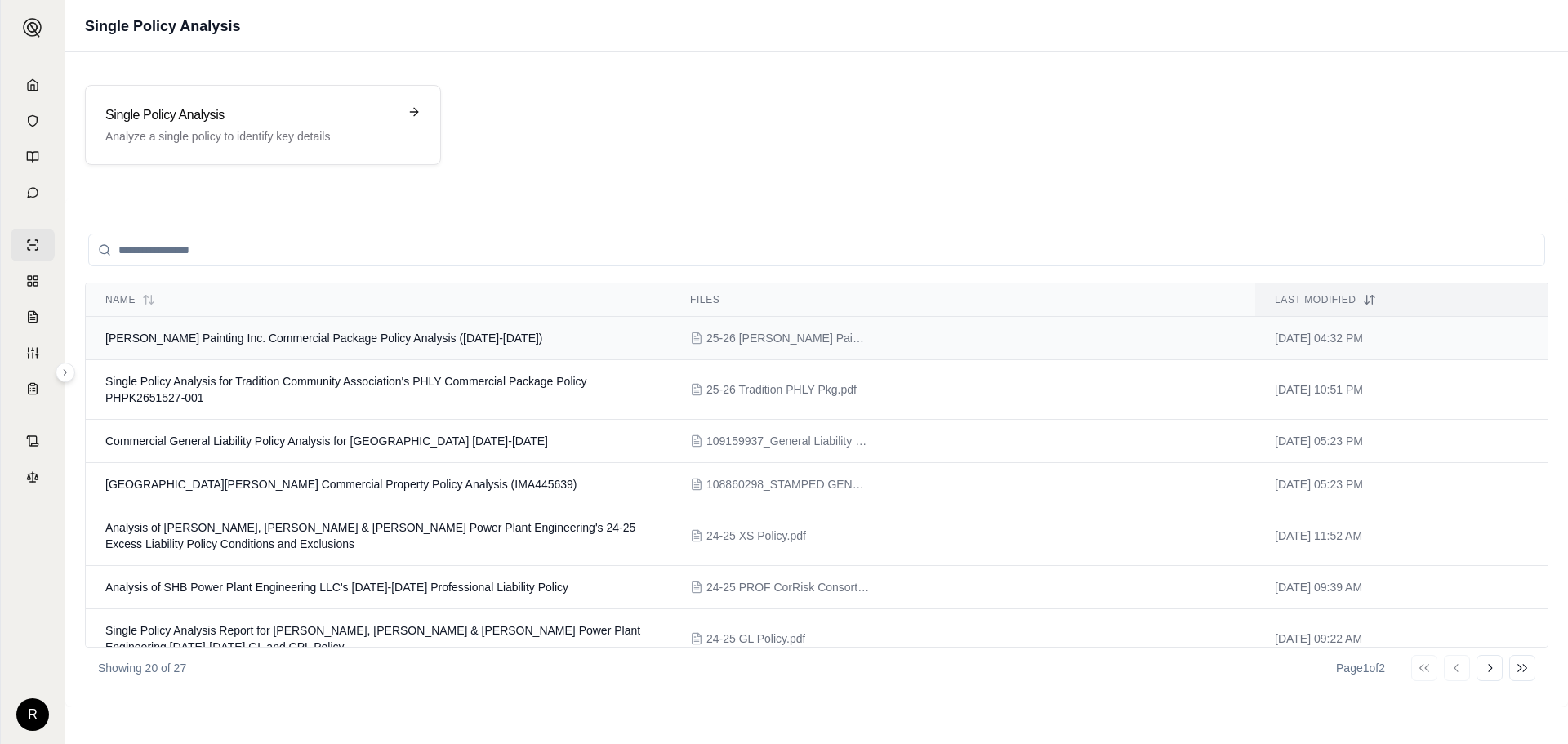
click at [773, 343] on span "25-26 [PERSON_NAME] Painting [US_STATE] pkg Roe P.pdf" at bounding box center [788, 337] width 164 height 16
click at [39, 88] on icon at bounding box center [32, 84] width 13 height 13
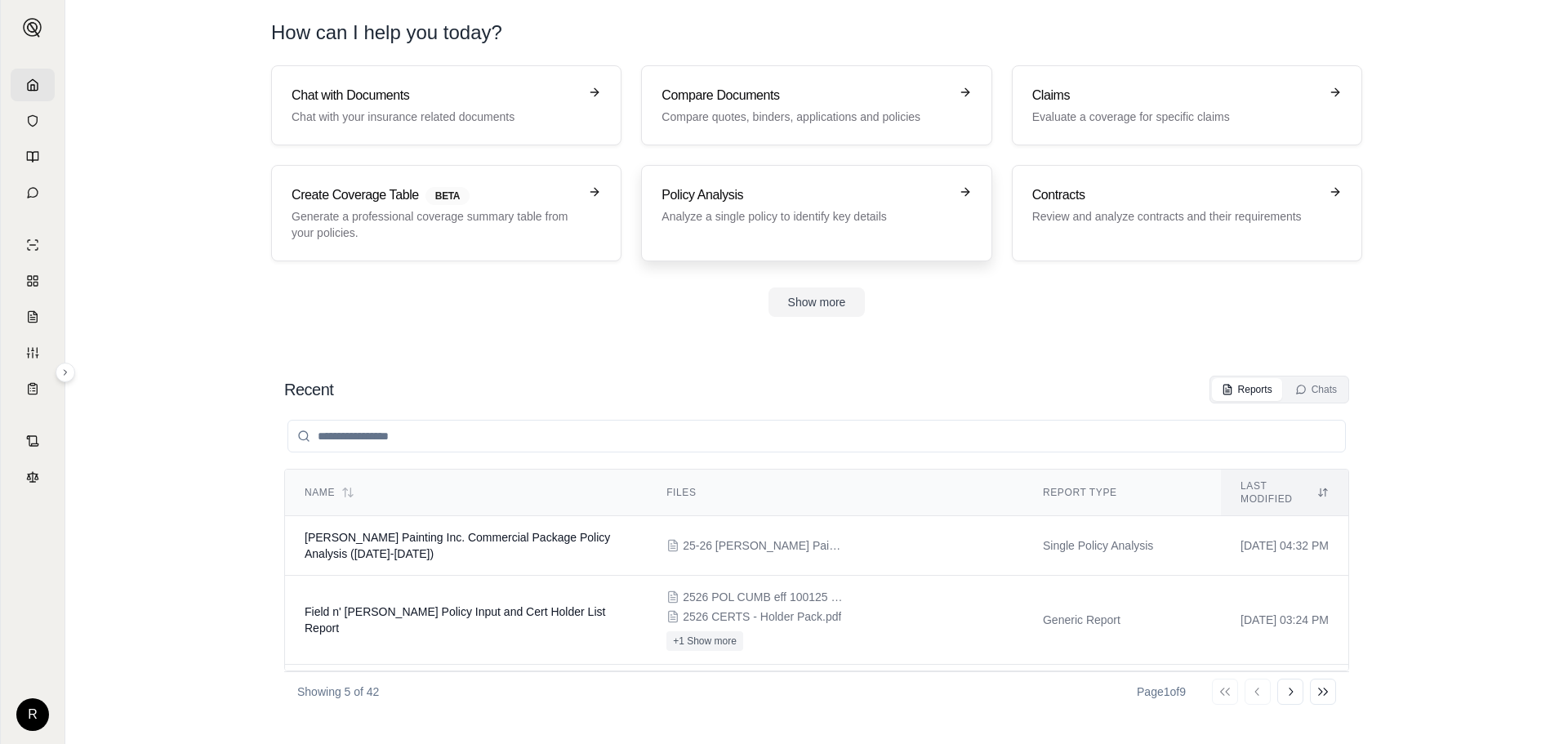
click at [777, 201] on h3 "Policy Analysis" at bounding box center [805, 194] width 287 height 20
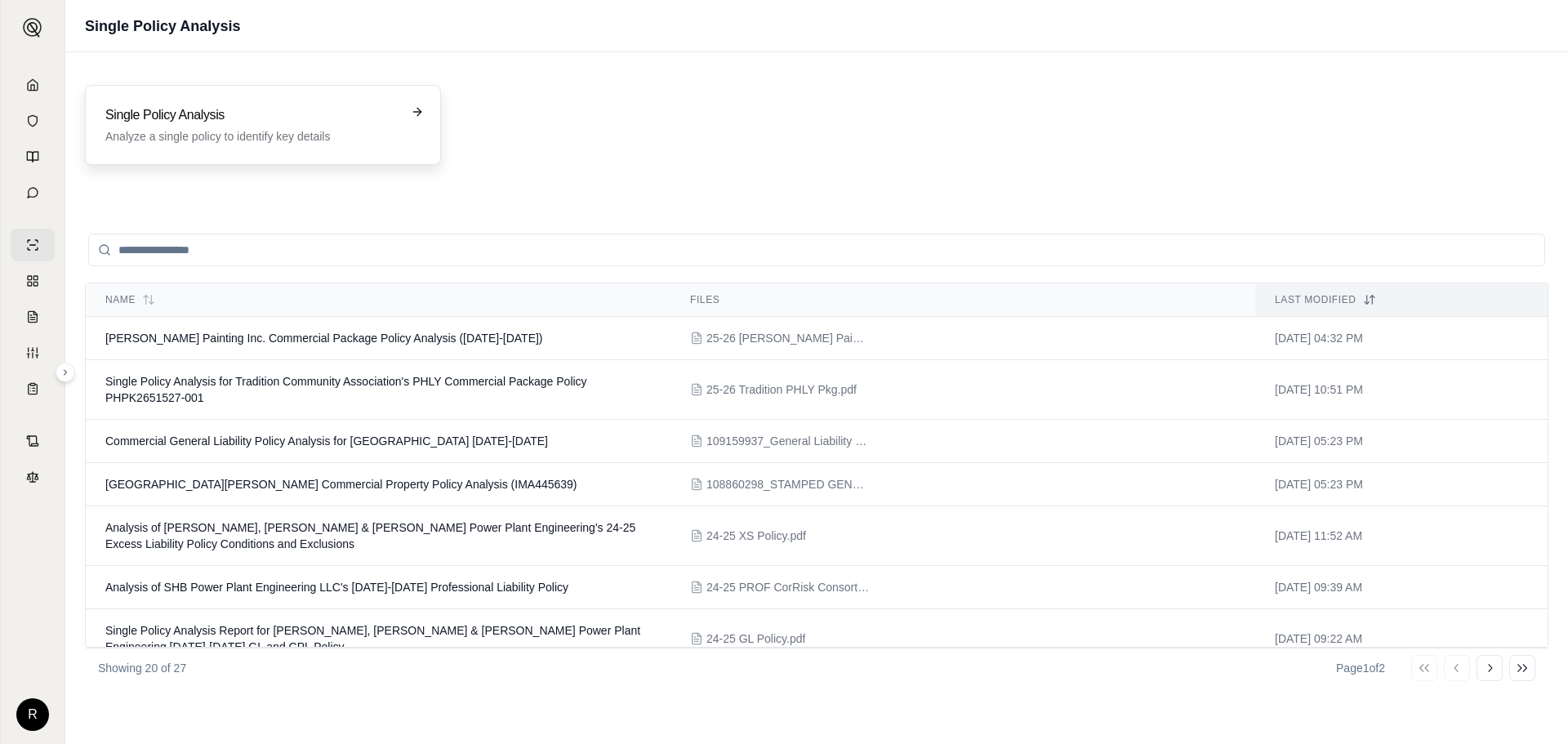
click at [240, 122] on h3 "Single Policy Analysis" at bounding box center [251, 114] width 293 height 20
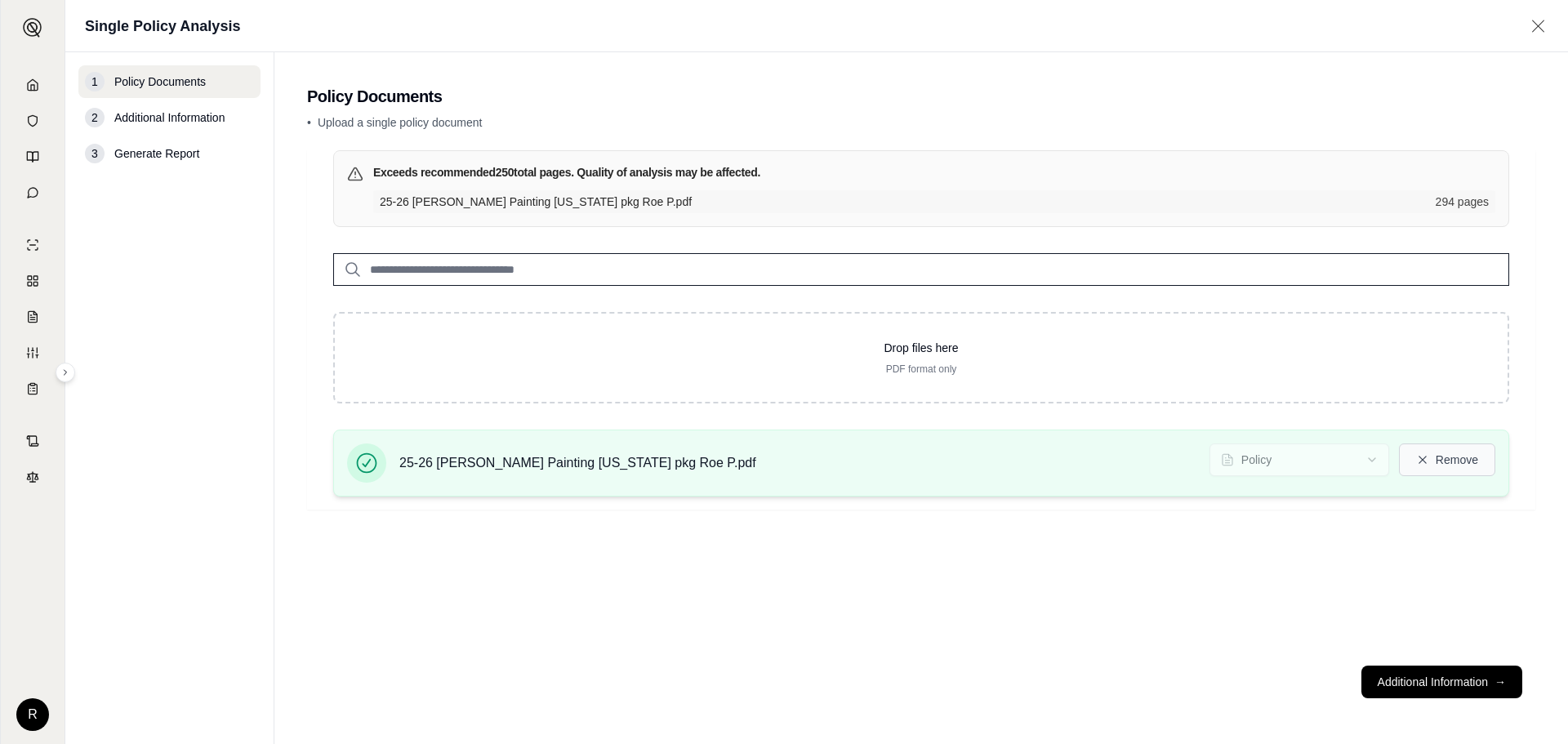
click at [1461, 456] on button "Remove" at bounding box center [1448, 459] width 96 height 33
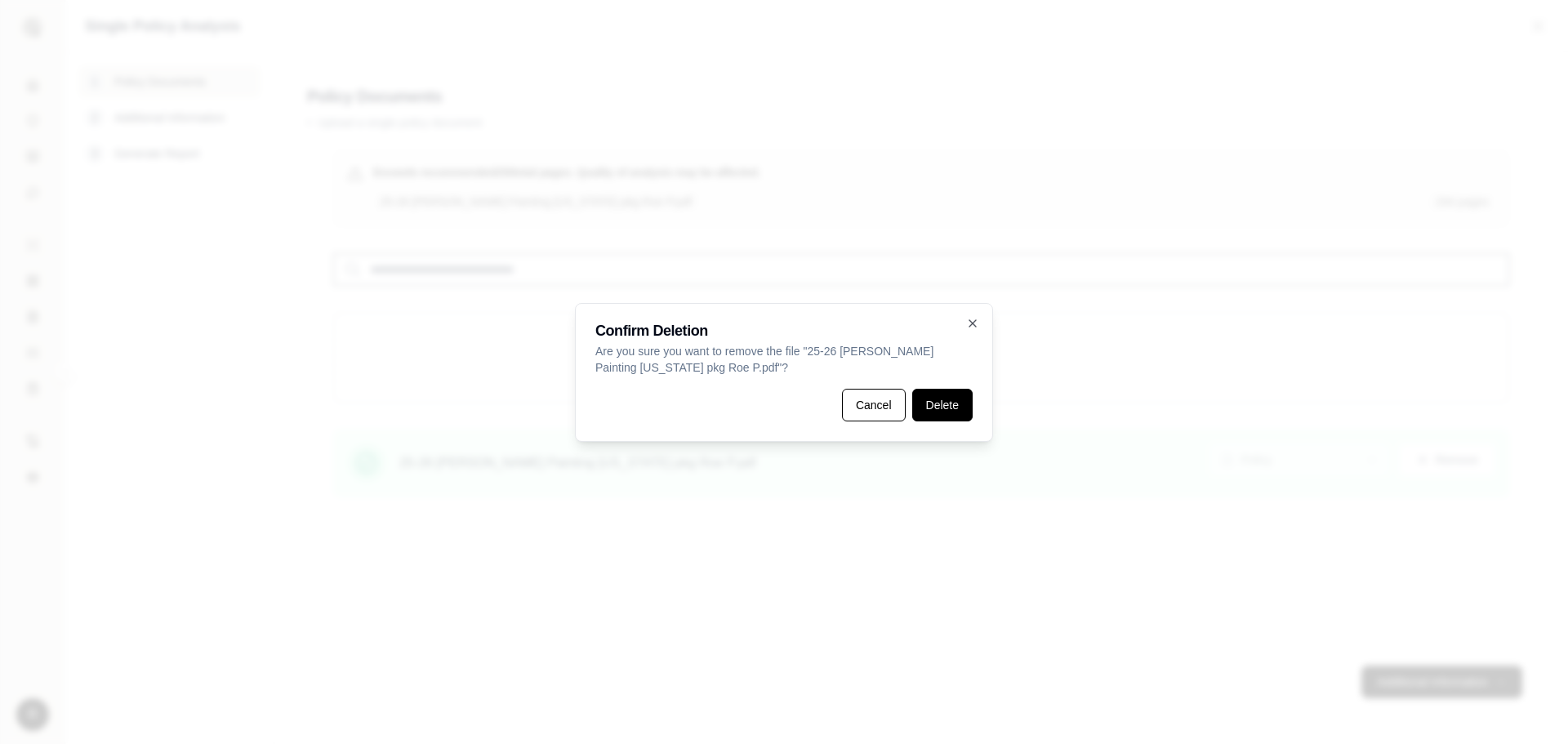
click at [944, 409] on button "Delete" at bounding box center [942, 405] width 60 height 33
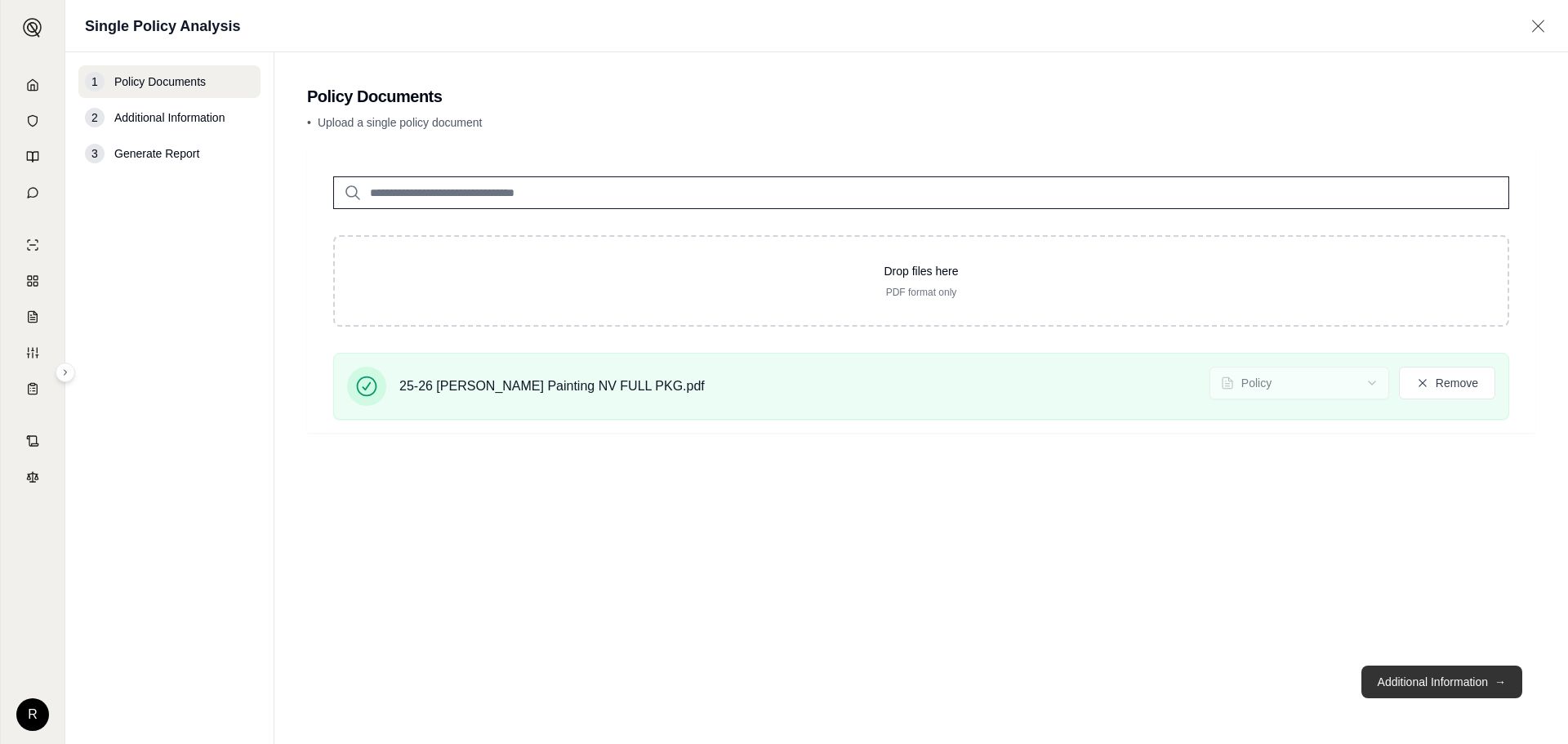
click at [1416, 682] on button "Additional Information →" at bounding box center [1441, 681] width 161 height 33
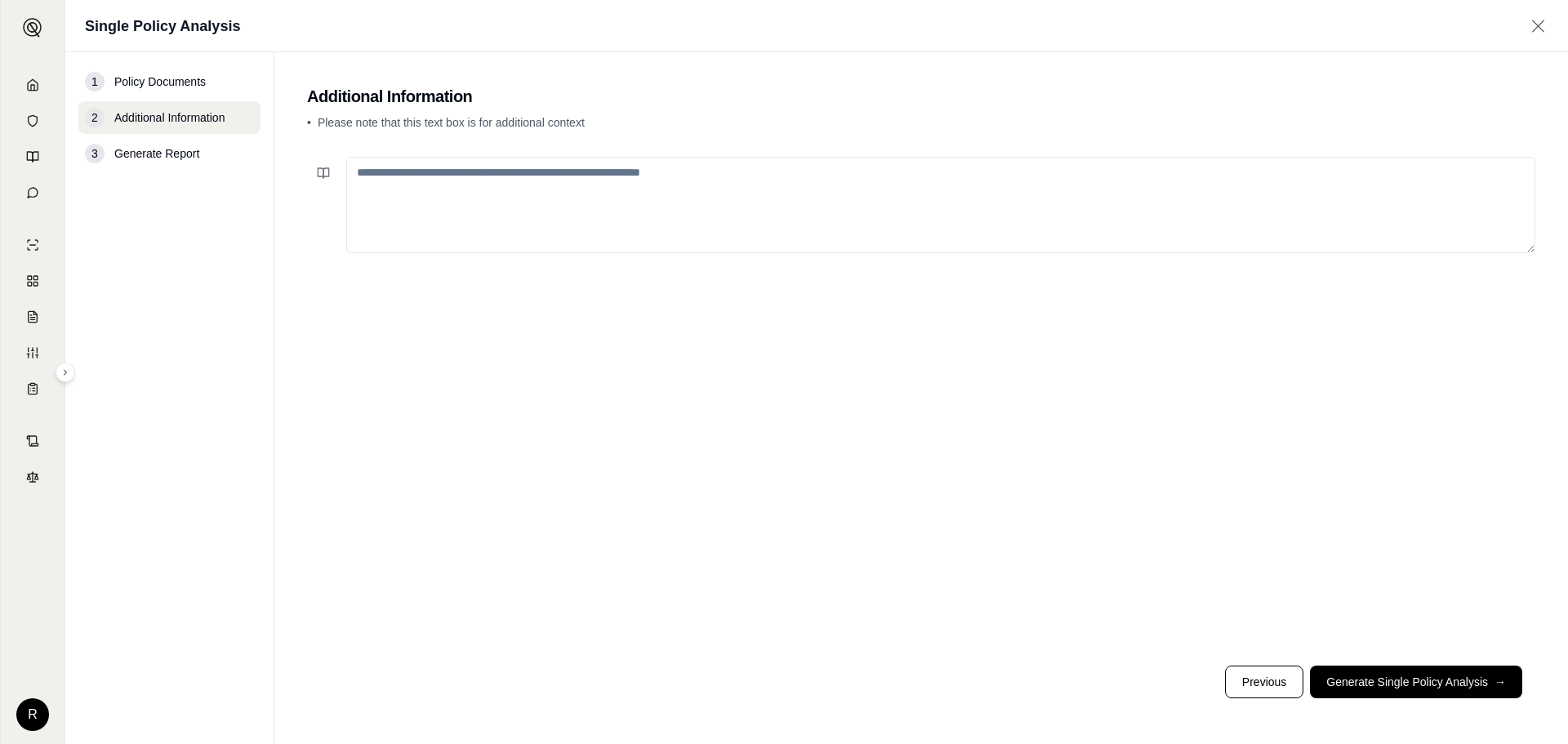
click at [498, 189] on textarea at bounding box center [941, 205] width 1189 height 96
paste textarea "**********"
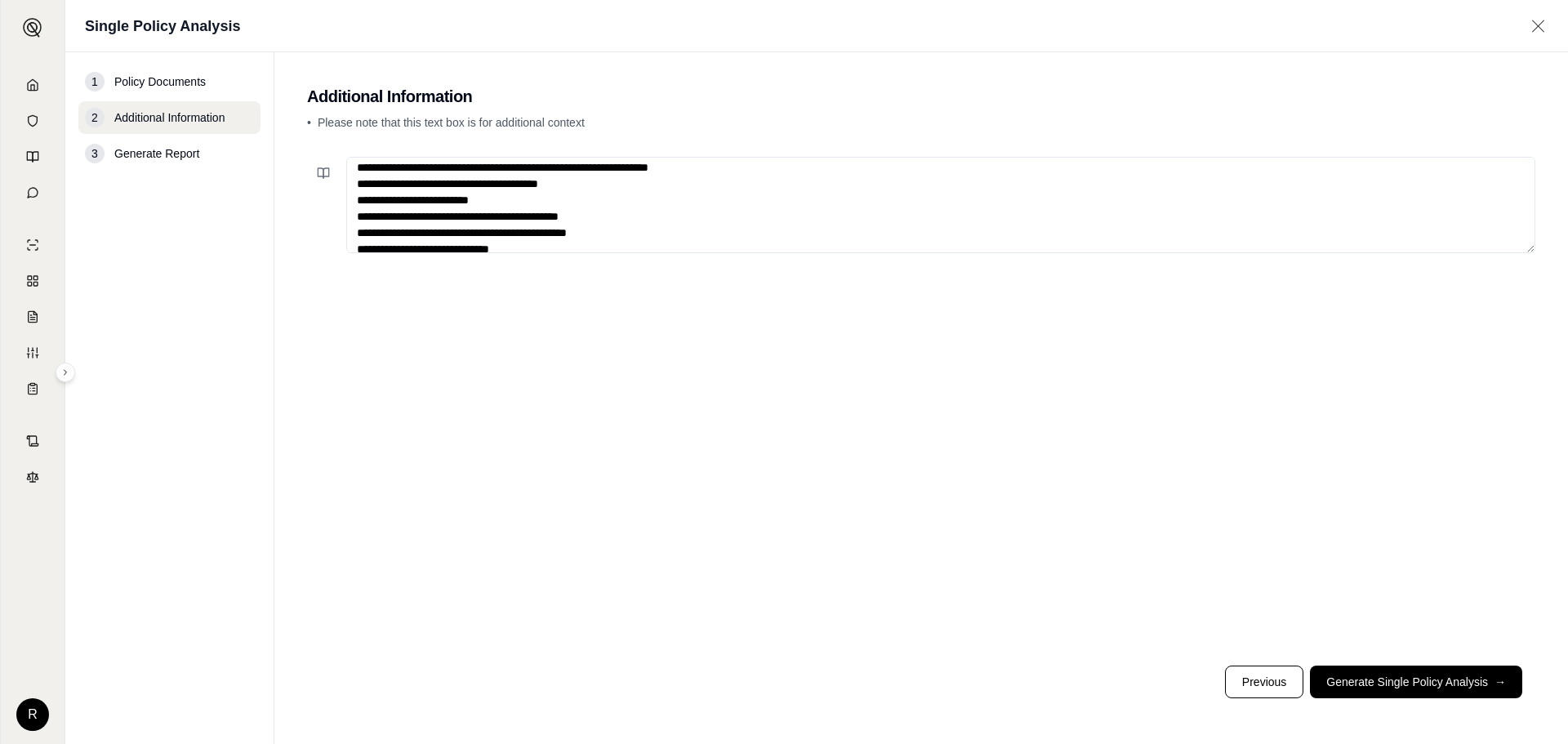
scroll to position [987, 0]
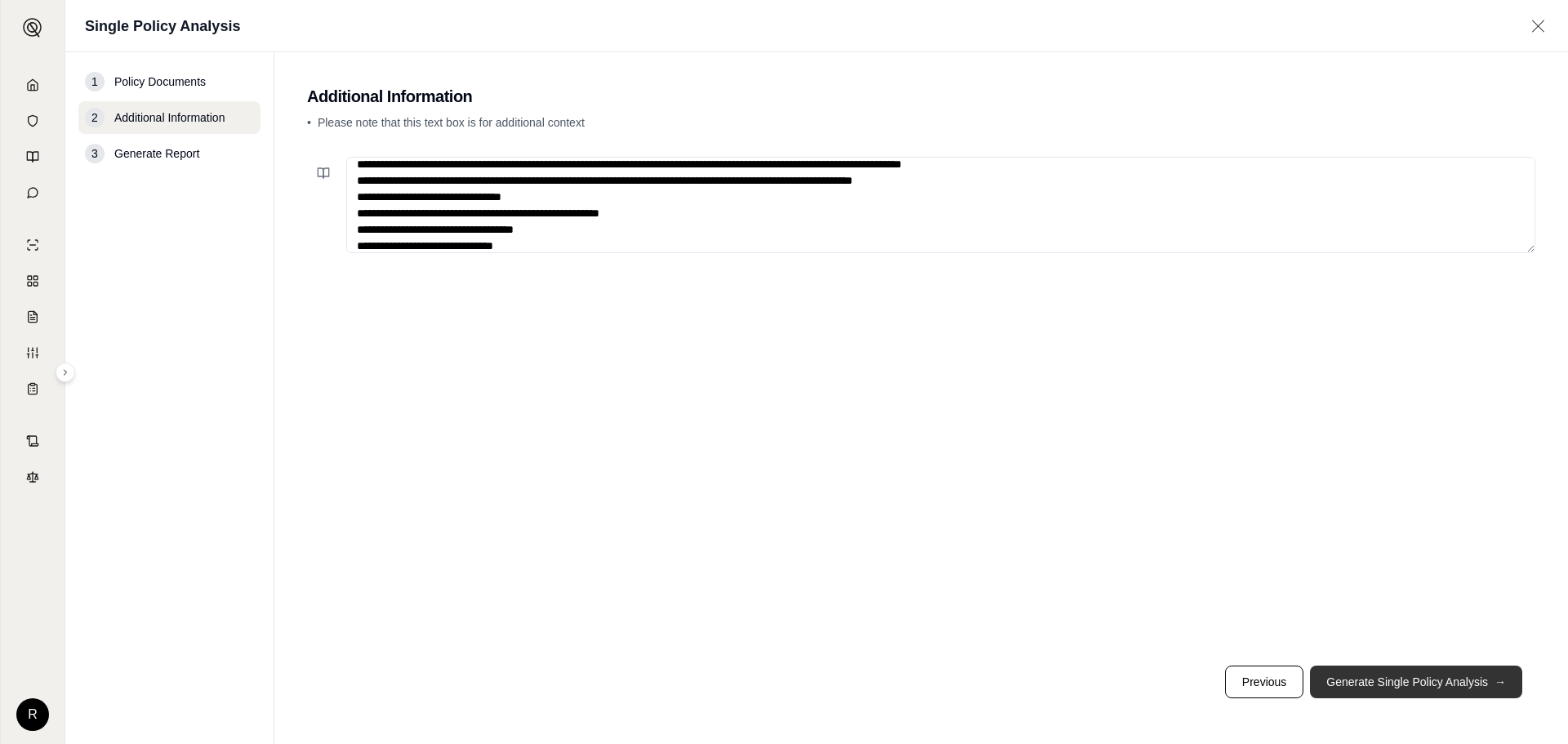
type textarea "**********"
click at [1382, 680] on button "Generate Single Policy Analysis →" at bounding box center [1416, 681] width 213 height 33
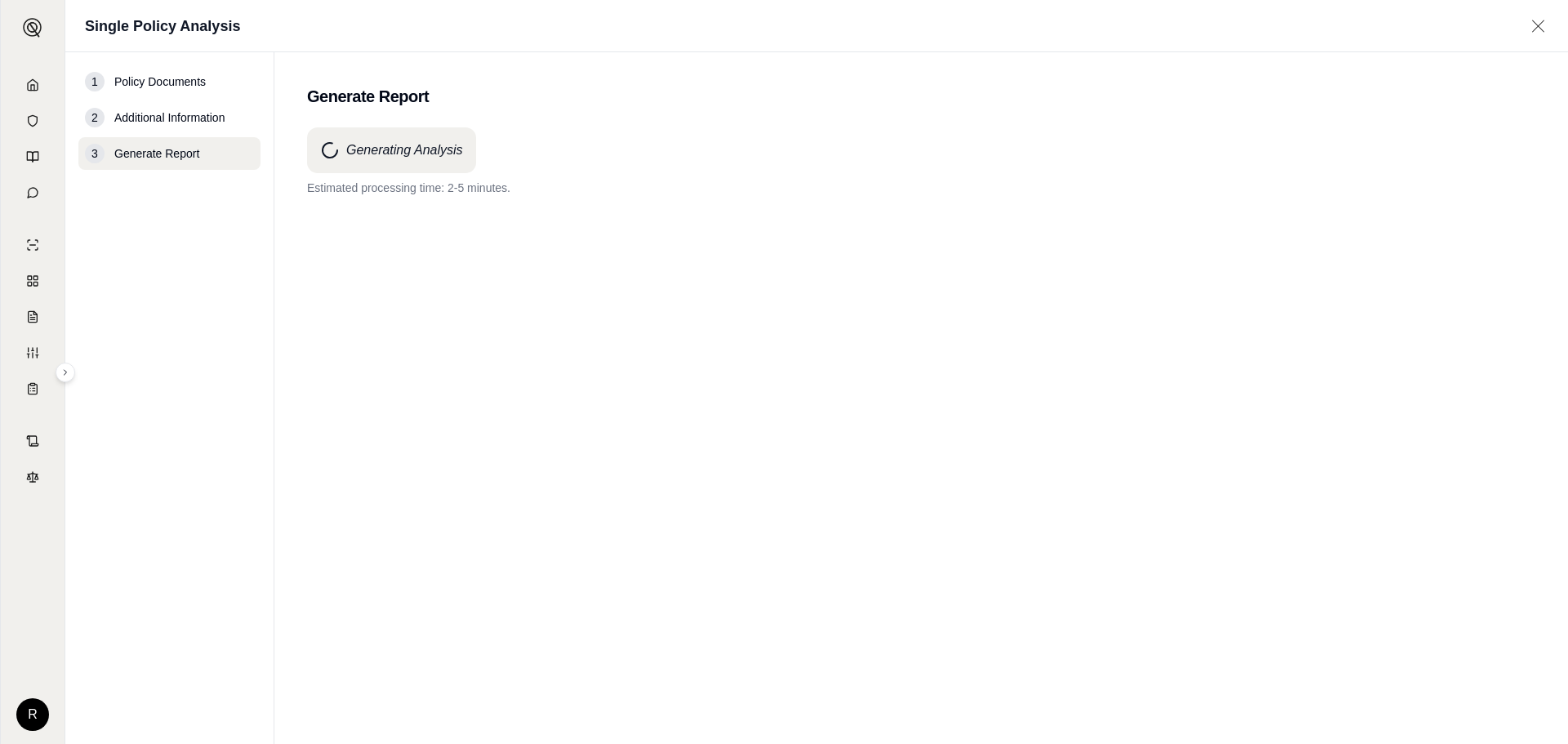
click at [622, 379] on div "Generating Analysis Estimated processing time: 2-5 minutes." at bounding box center [921, 406] width 1228 height 557
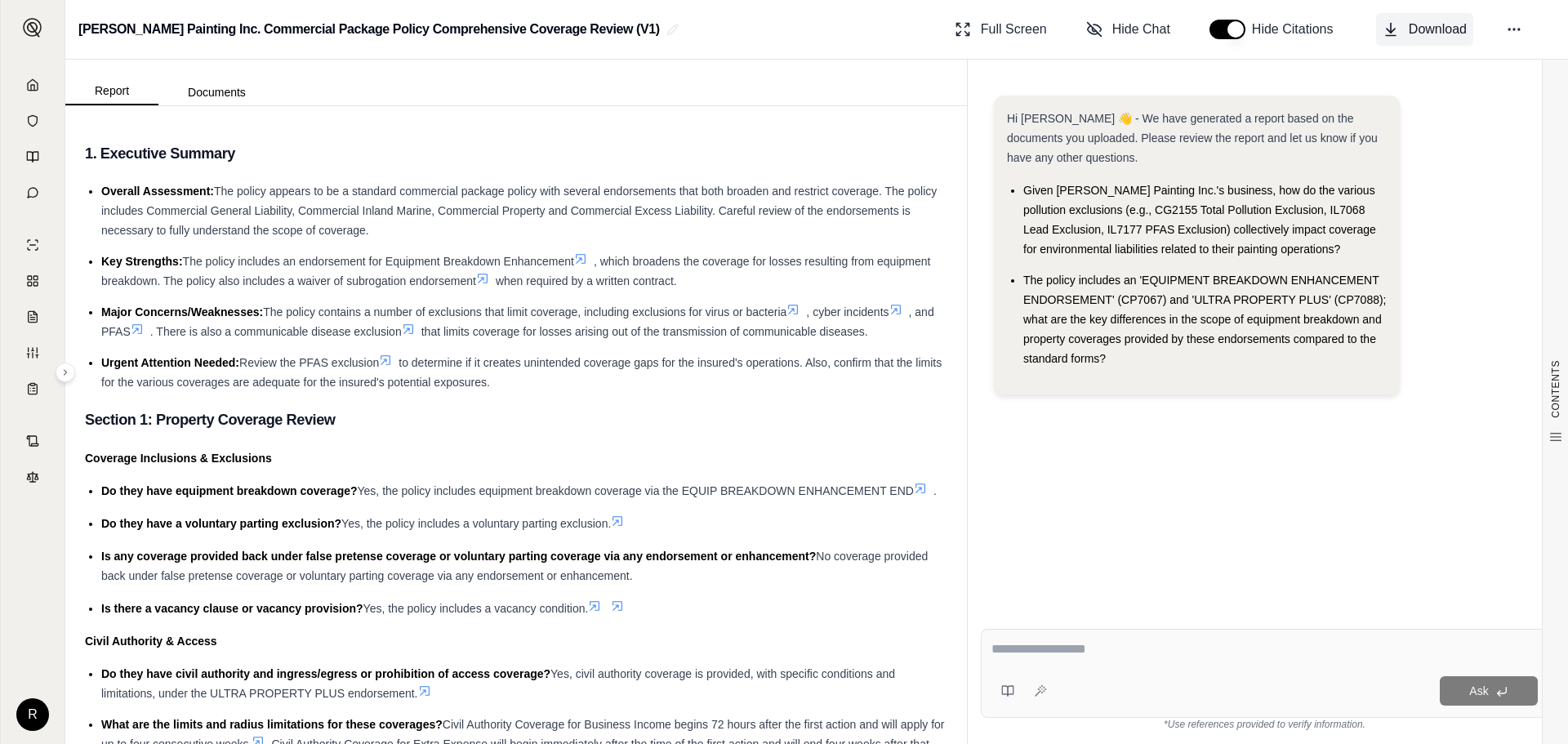
click at [1444, 34] on span "Download" at bounding box center [1437, 29] width 58 height 20
